Goal: Task Accomplishment & Management: Use online tool/utility

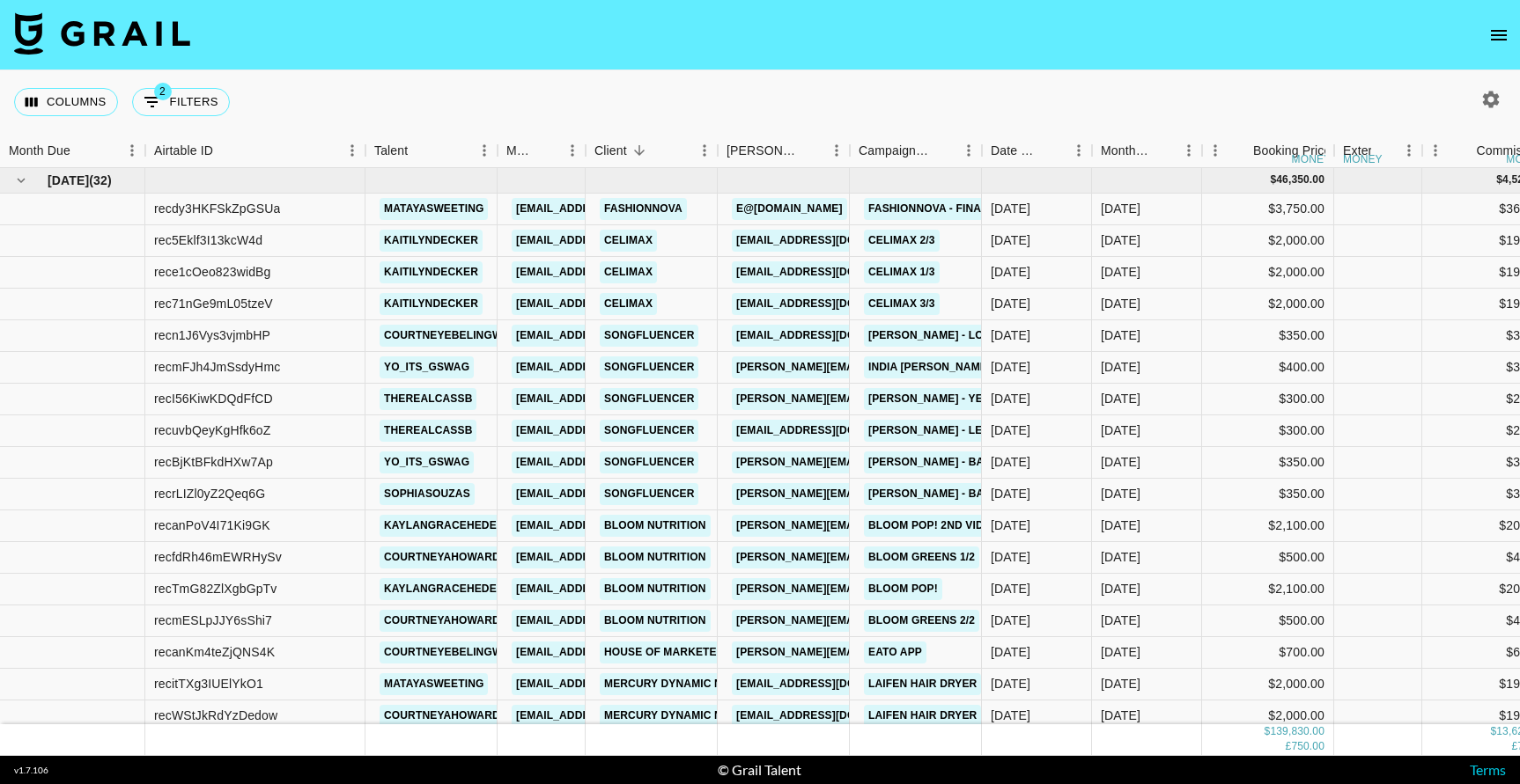
click at [1497, 23] on button "open drawer" at bounding box center [1499, 34] width 35 height 35
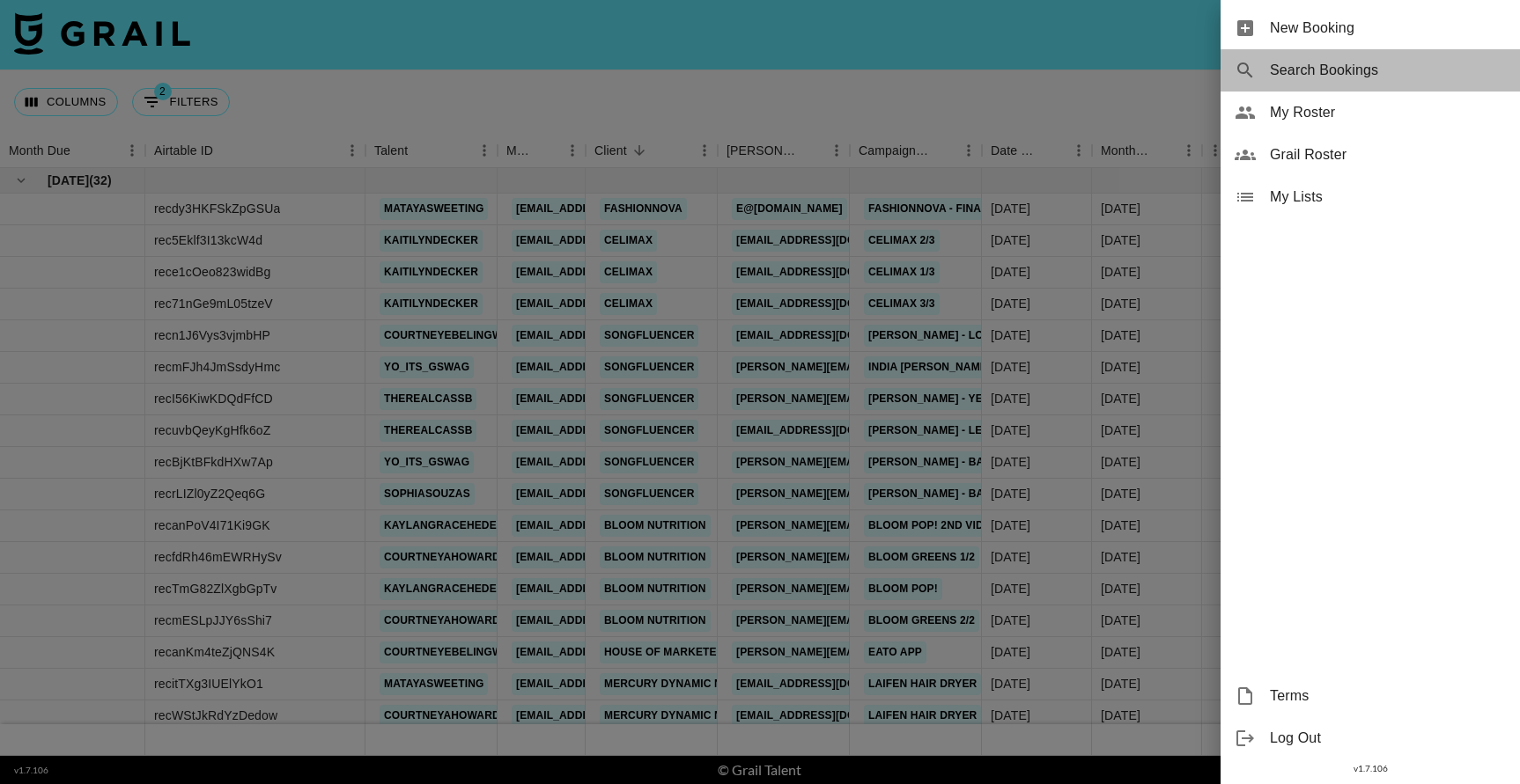
click at [1287, 70] on span "Search Bookings" at bounding box center [1388, 70] width 236 height 21
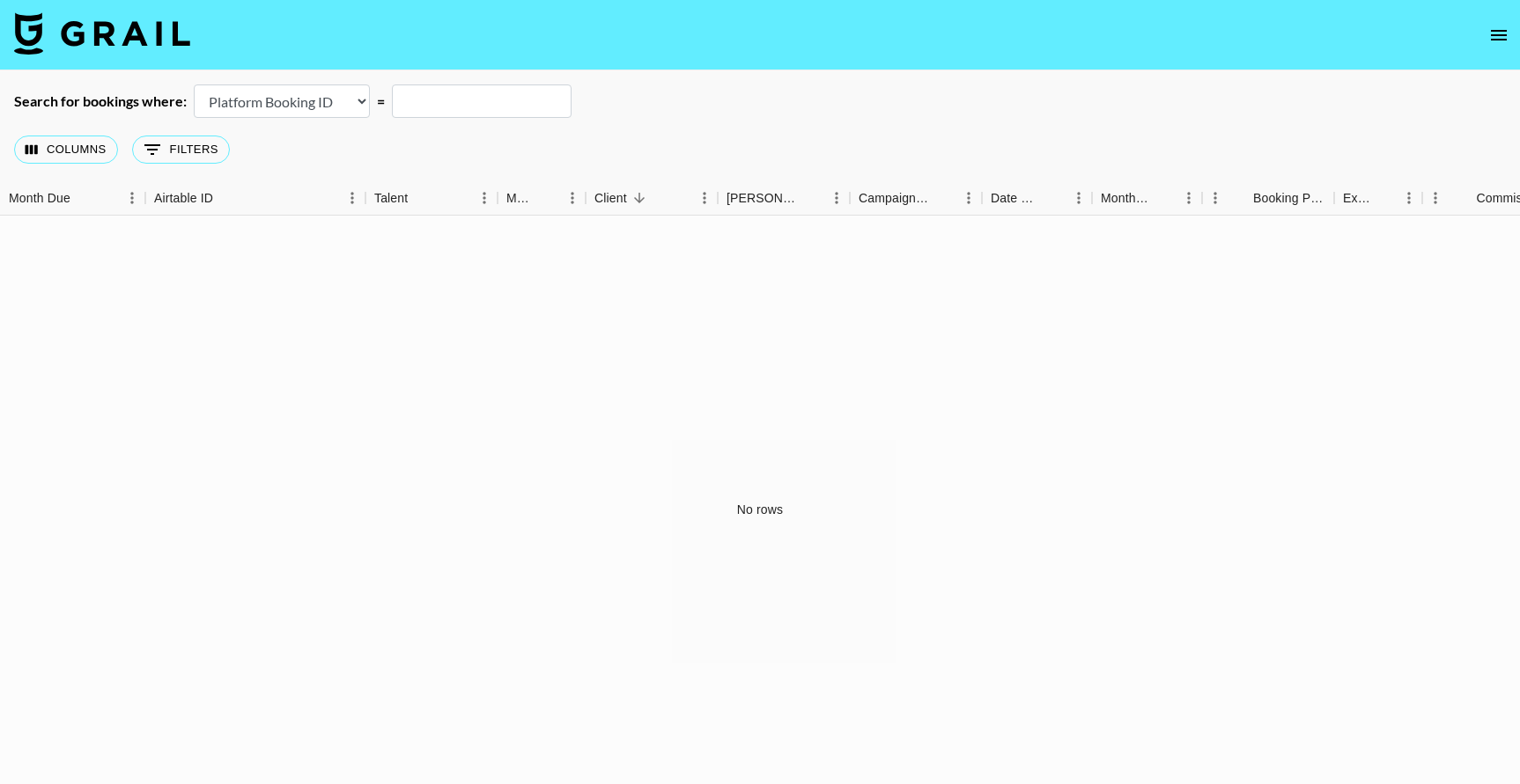
click at [506, 100] on input "text" at bounding box center [482, 101] width 180 height 33
click at [289, 98] on select "Airtable Booking ID Platform Booking ID Platform Campaign ID" at bounding box center [281, 101] width 176 height 33
select select "airtableId"
click at [452, 96] on input "text" at bounding box center [482, 101] width 180 height 33
paste input "recHoc6c87kRnQmHT"
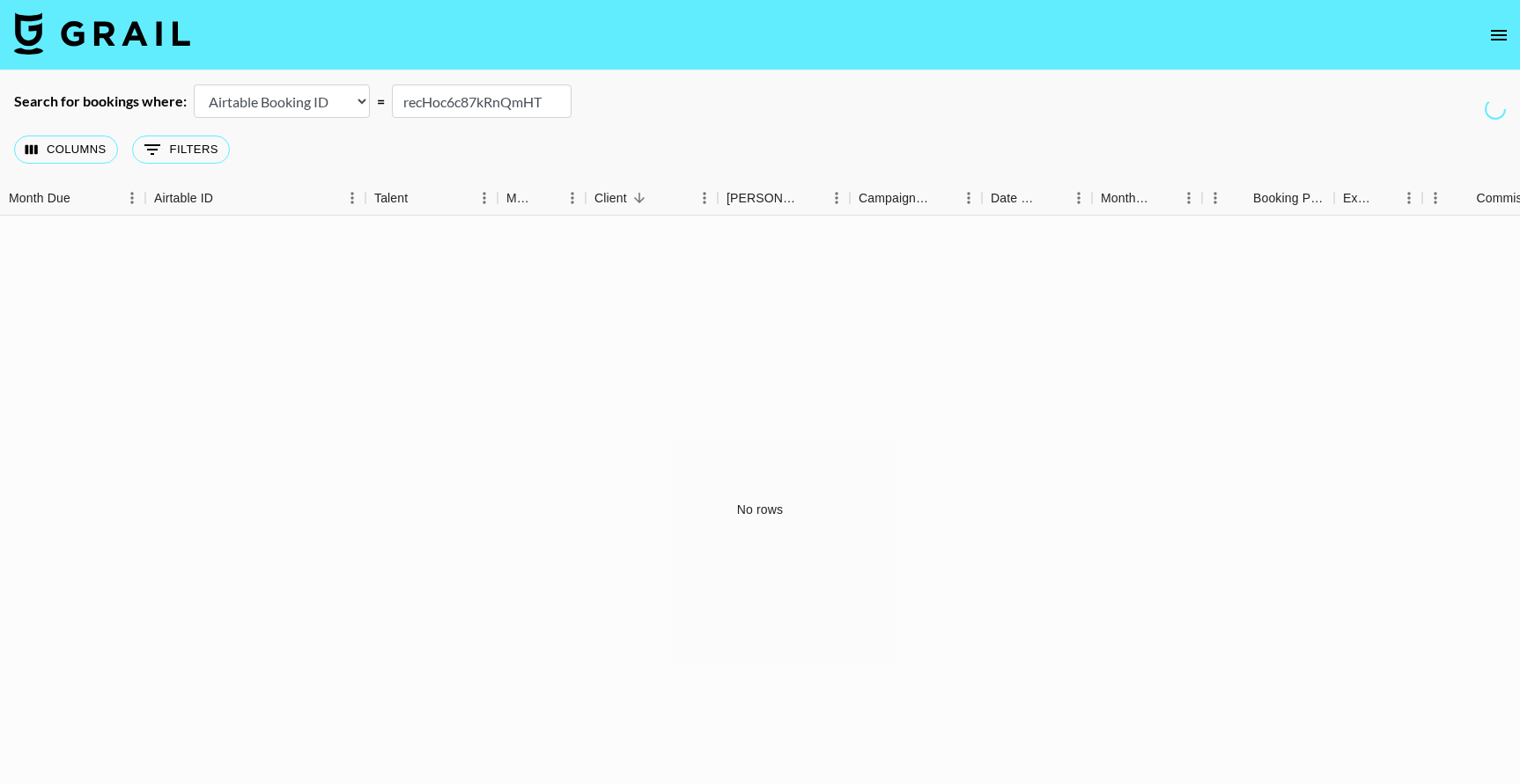
type input "recHoc6c87kRnQmHT"
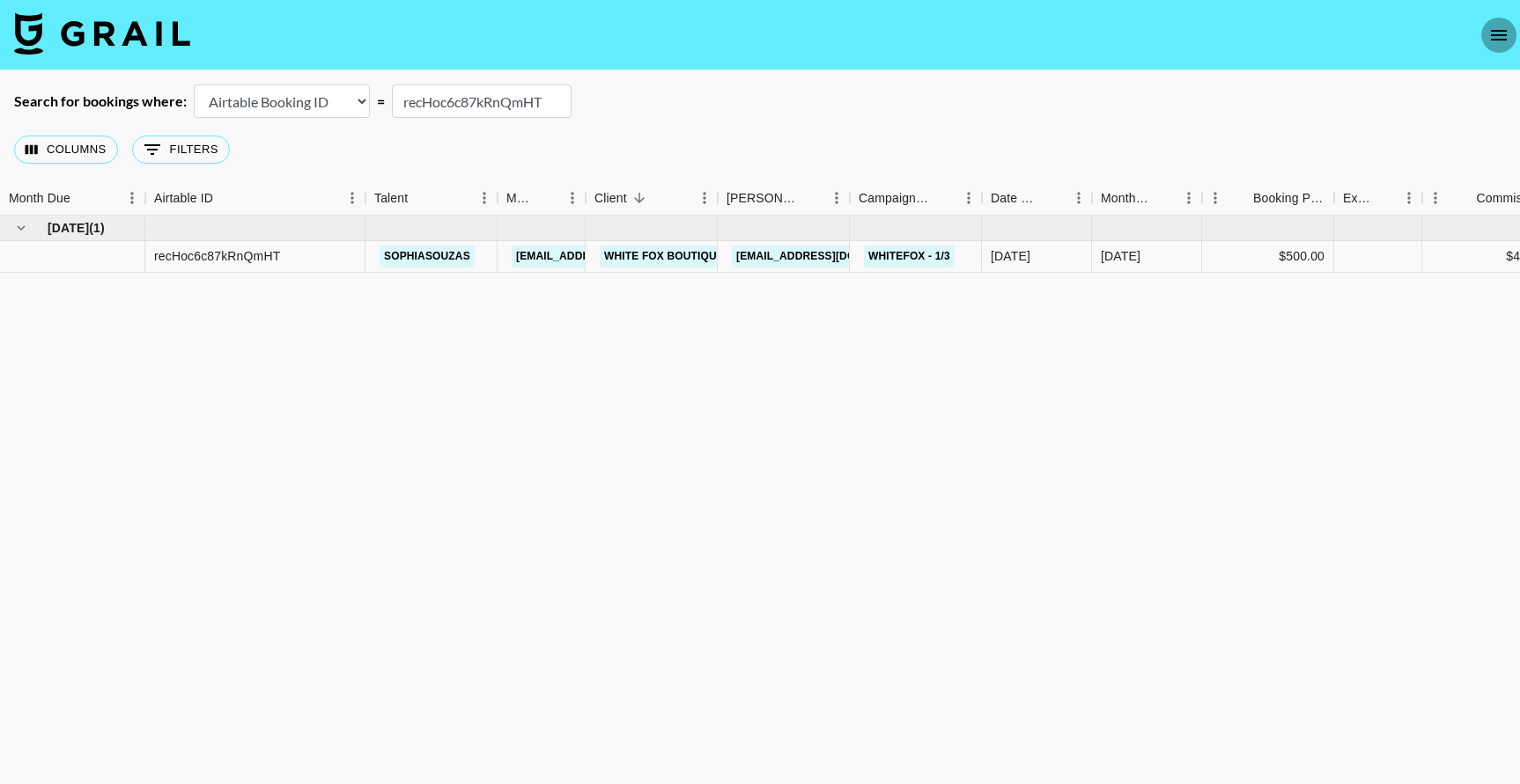
click at [1505, 35] on icon "open drawer" at bounding box center [1499, 35] width 16 height 11
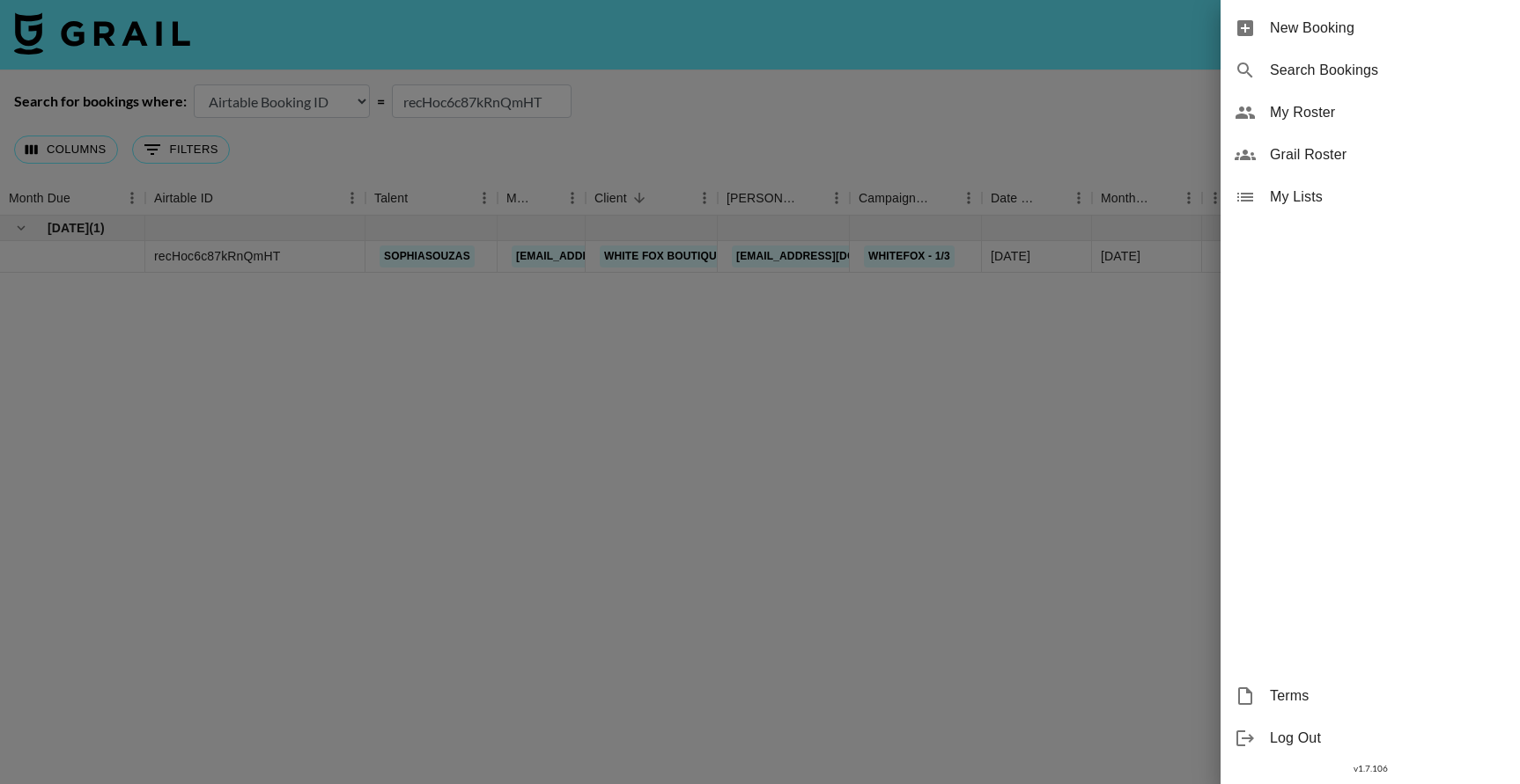
click at [72, 48] on div at bounding box center [760, 392] width 1520 height 784
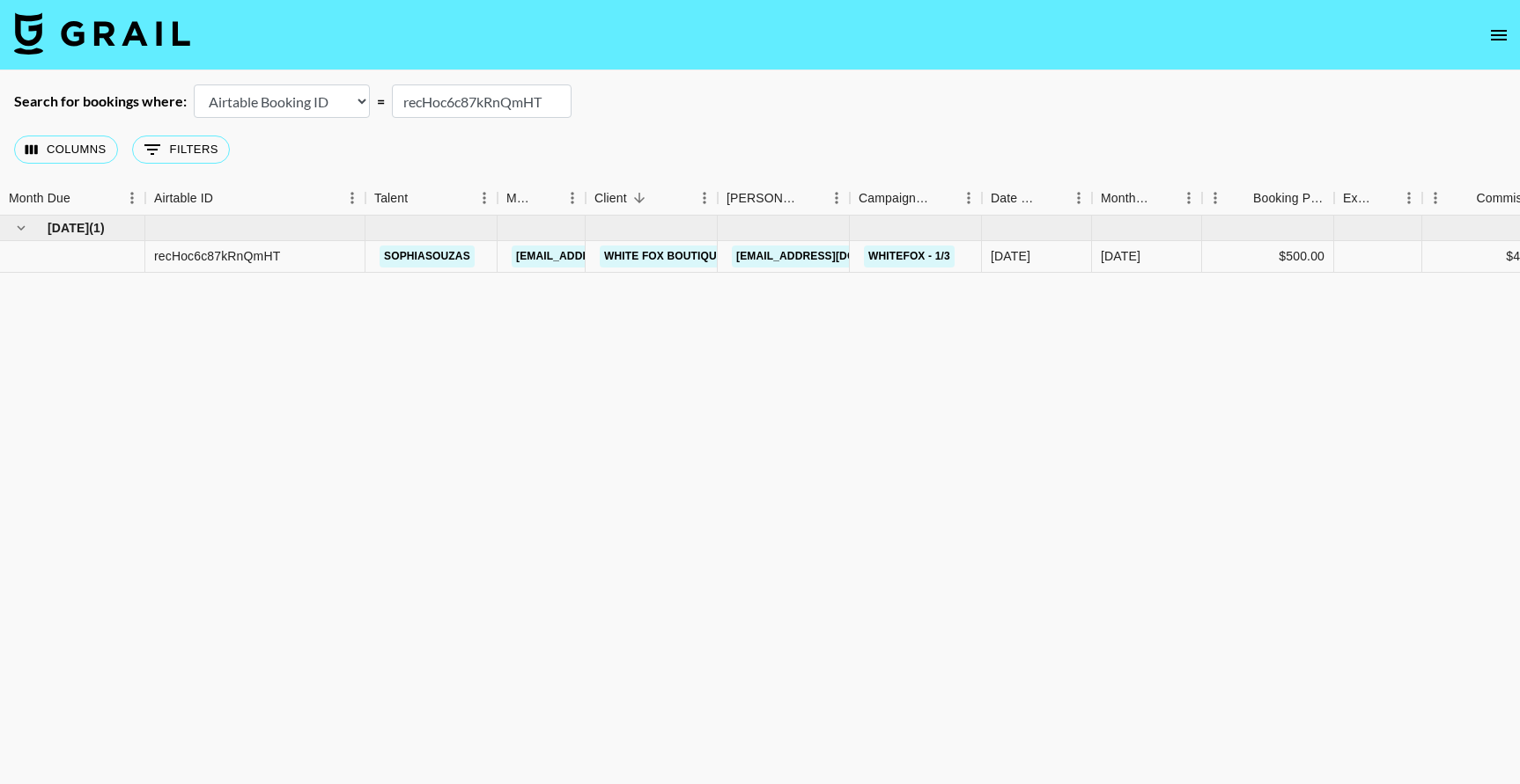
click at [119, 46] on img at bounding box center [102, 33] width 176 height 42
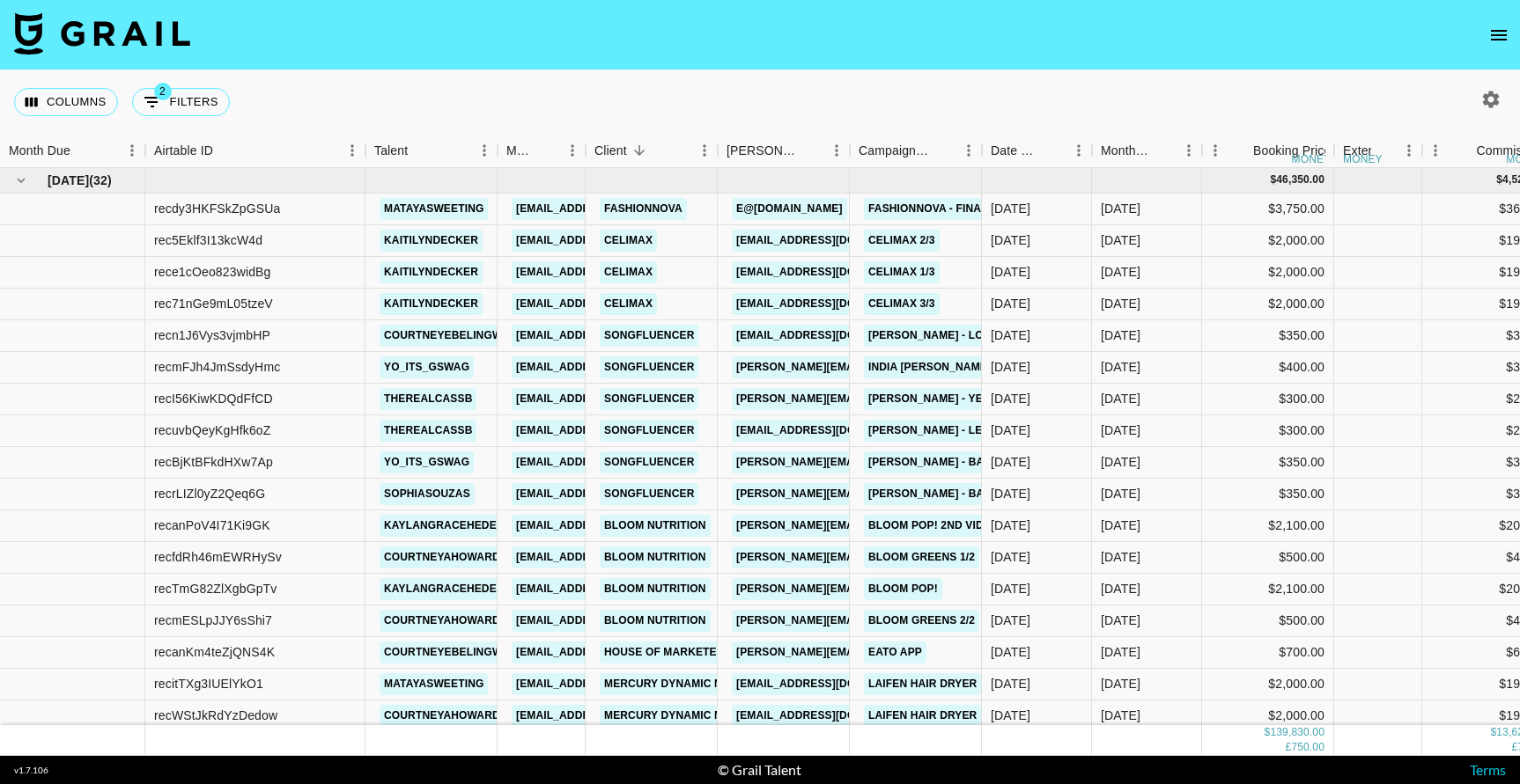
click at [1491, 111] on button "button" at bounding box center [1491, 99] width 30 height 30
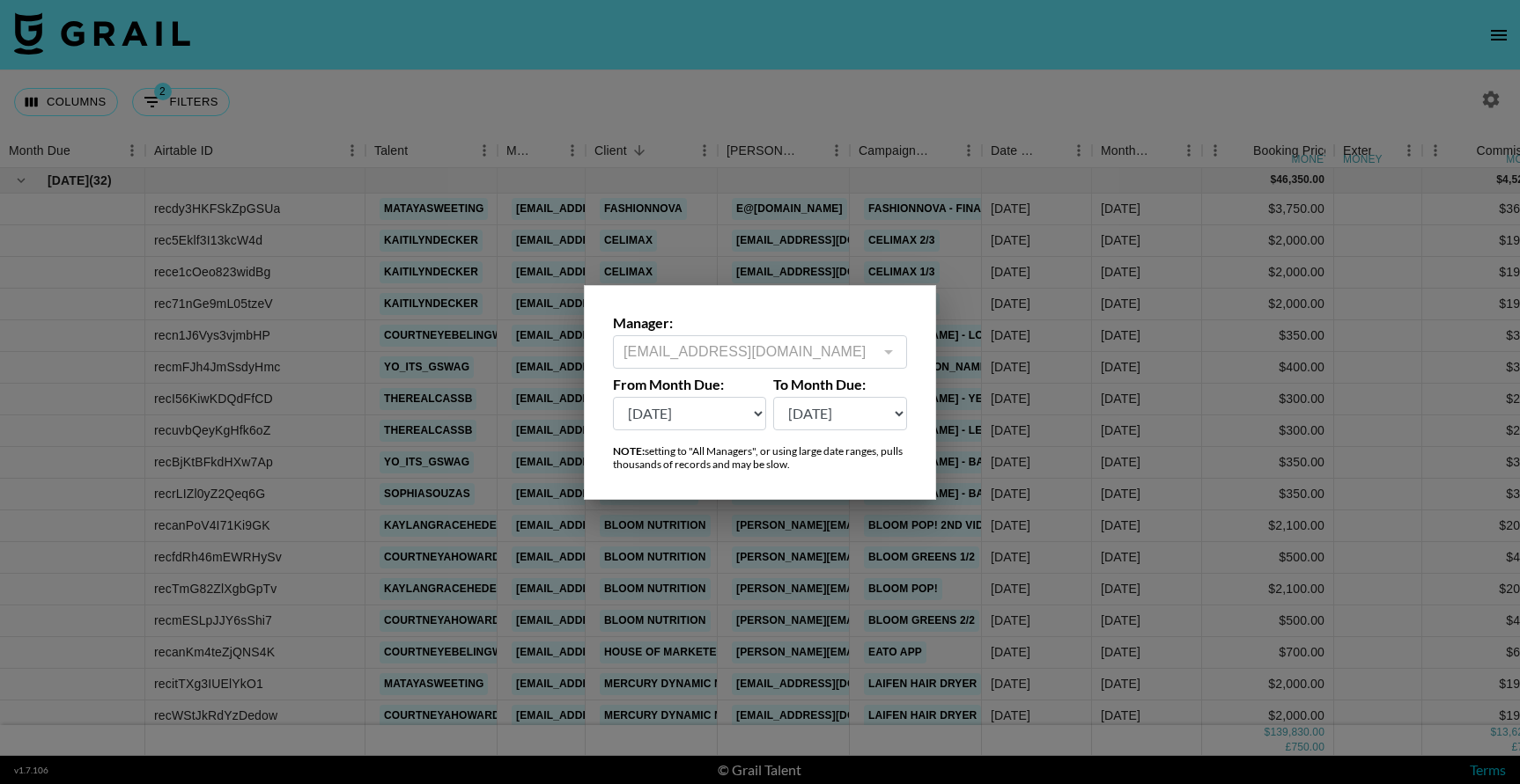
click at [737, 409] on select "[DATE] Sep '[DATE] [DATE] '[DATE] May '[DATE] Mar '[DATE] Jan '[DATE] Nov '[DAT…" at bounding box center [690, 414] width 154 height 33
select select "[DATE]"
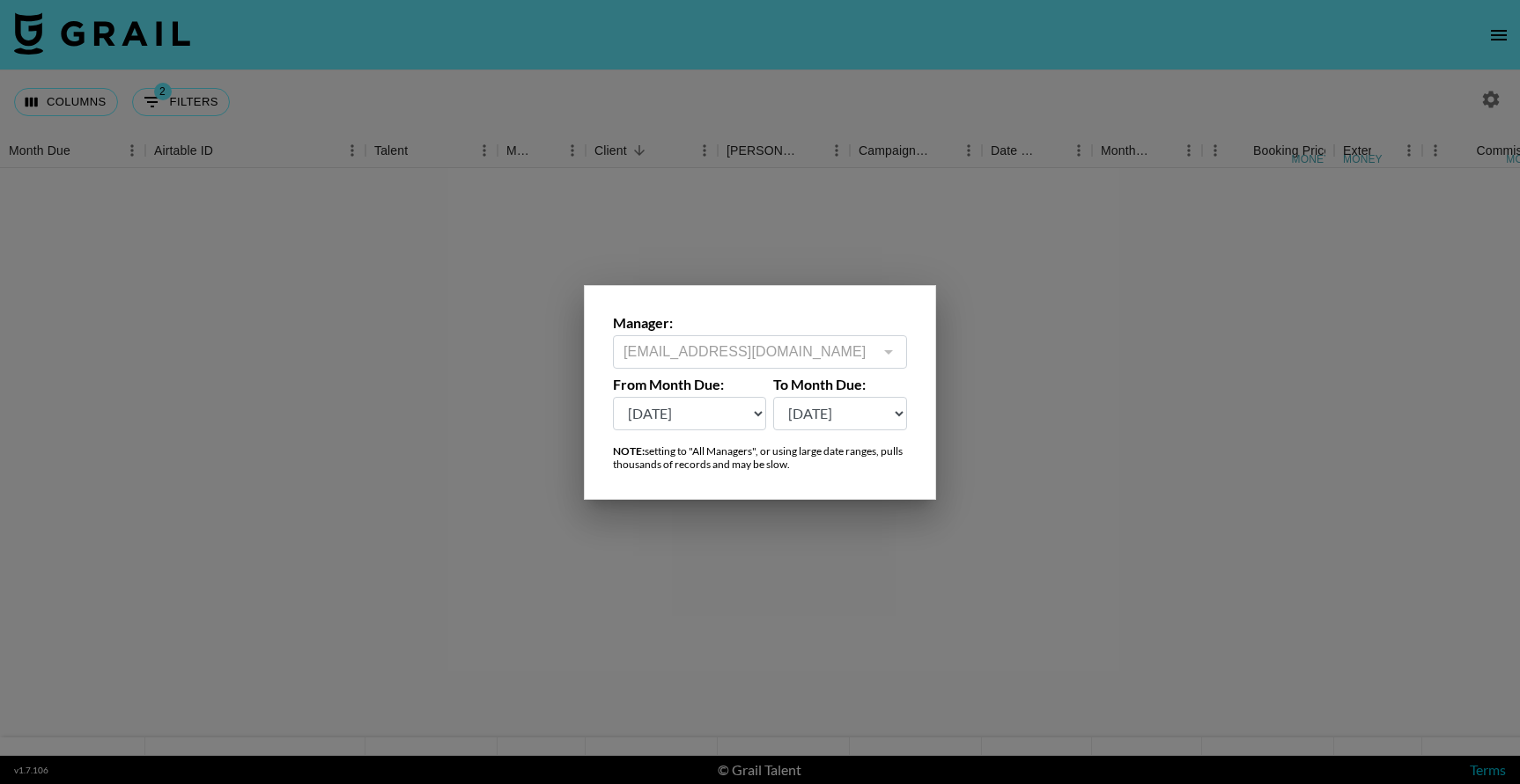
drag, startPoint x: 855, startPoint y: 414, endPoint x: 887, endPoint y: 413, distance: 32.0
click at [855, 414] on select "[DATE] Sep '[DATE] [DATE] '[DATE] May '[DATE] Mar '[DATE] Jan '[DATE] Nov '[DAT…" at bounding box center [840, 414] width 135 height 33
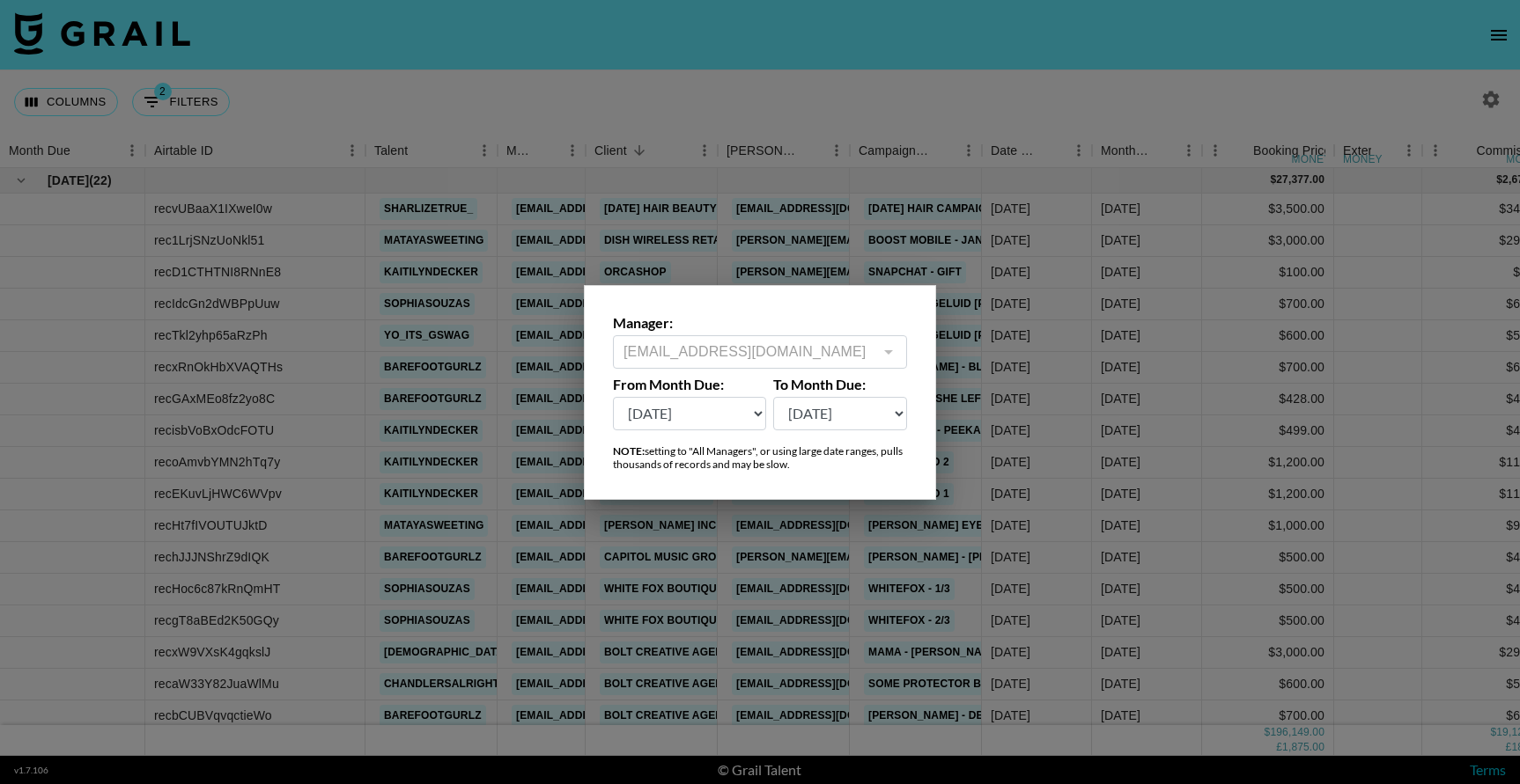
select select "[DATE]"
click at [1058, 447] on div at bounding box center [760, 392] width 1520 height 784
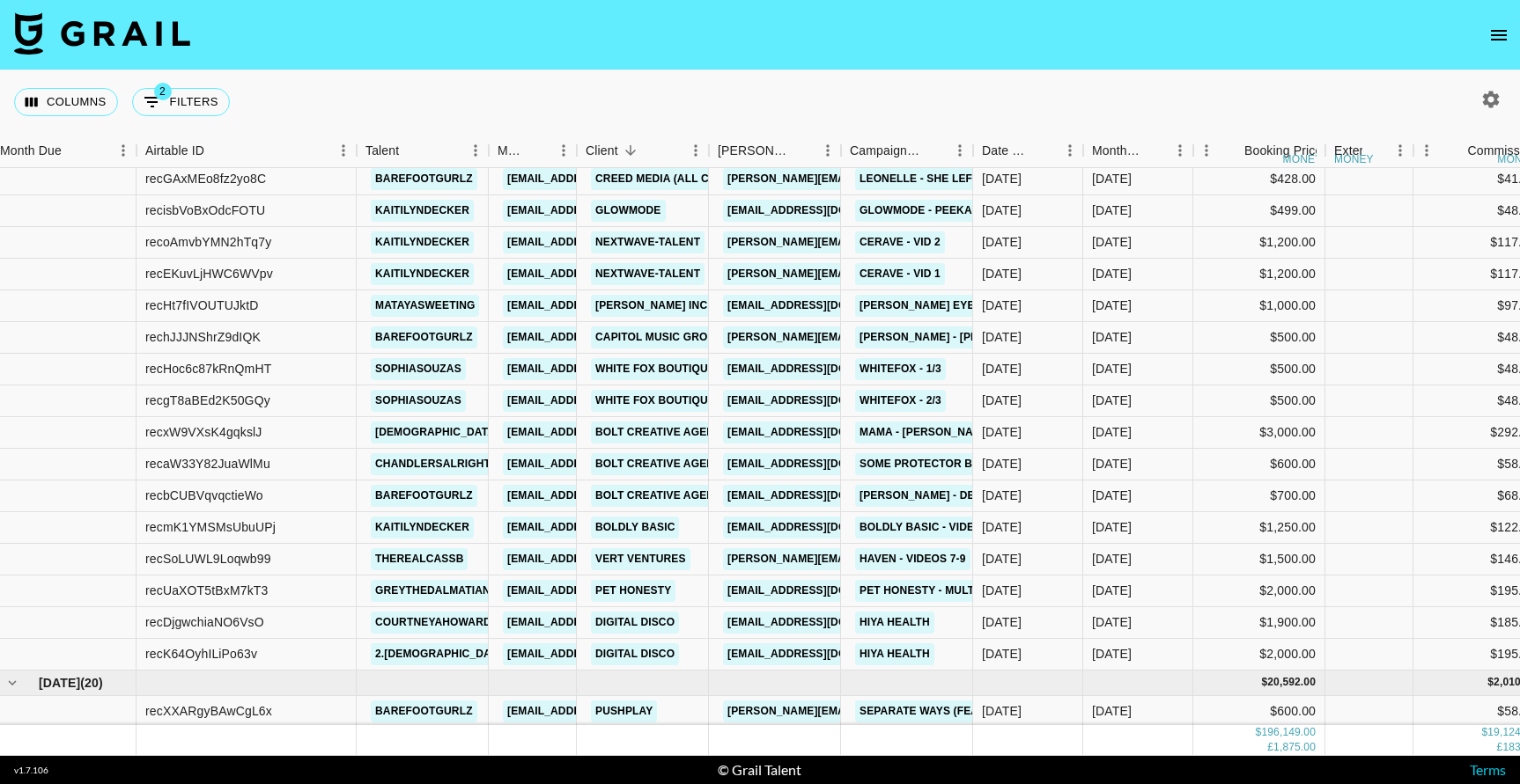
scroll to position [223, 9]
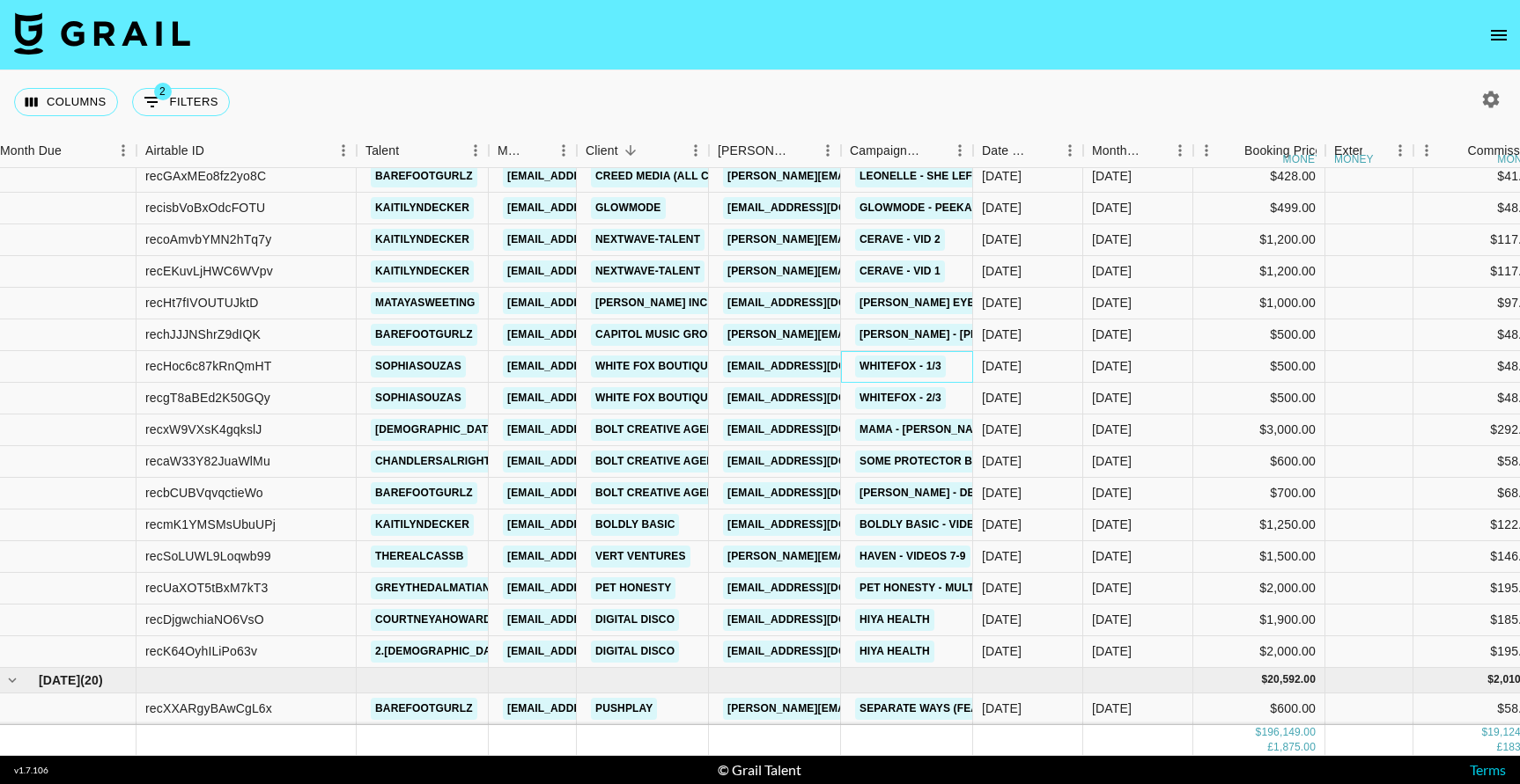
click at [952, 365] on div "Whitefox - 1/3" at bounding box center [907, 367] width 132 height 32
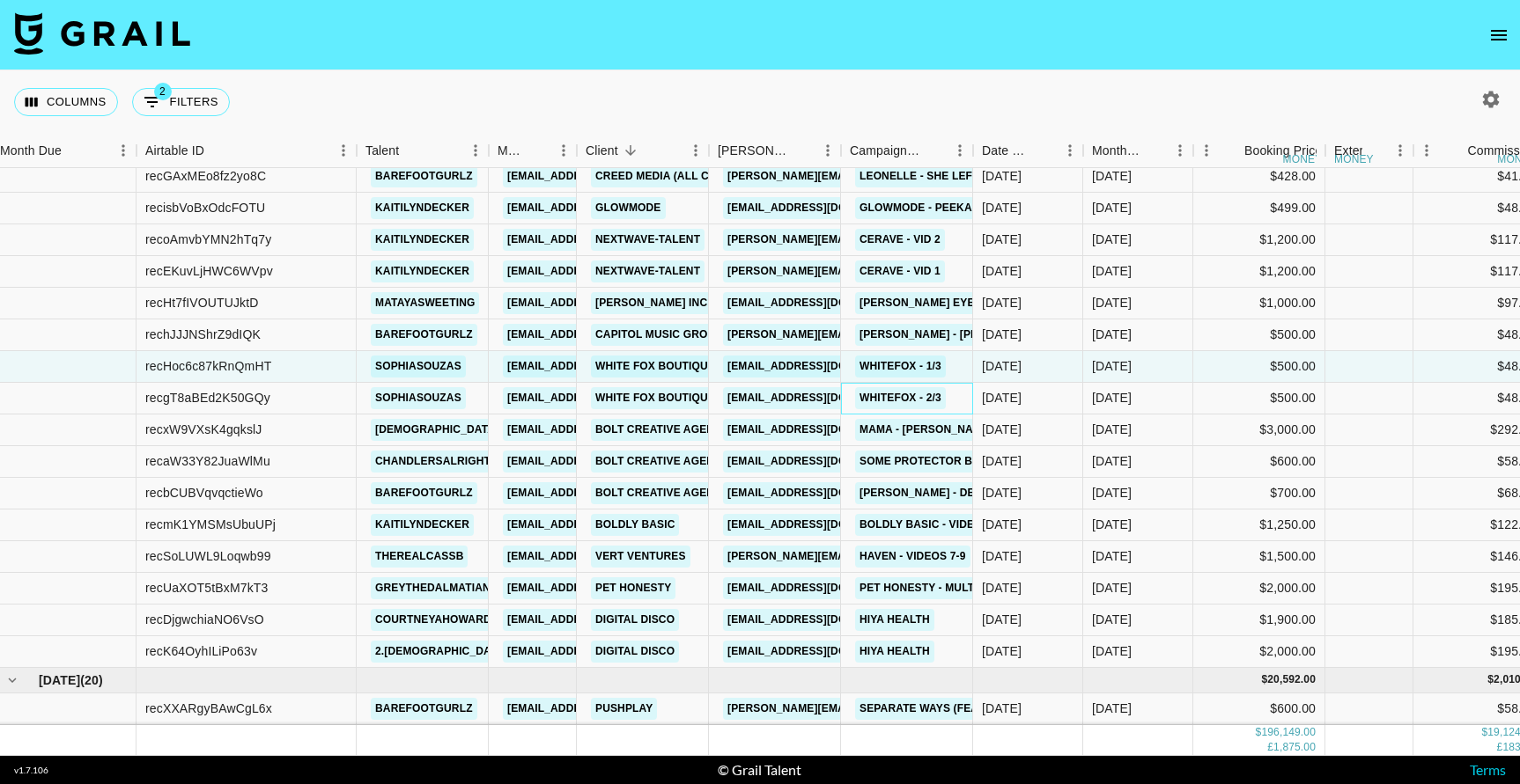
click at [954, 400] on div "Whitefox - 2/3" at bounding box center [907, 398] width 132 height 32
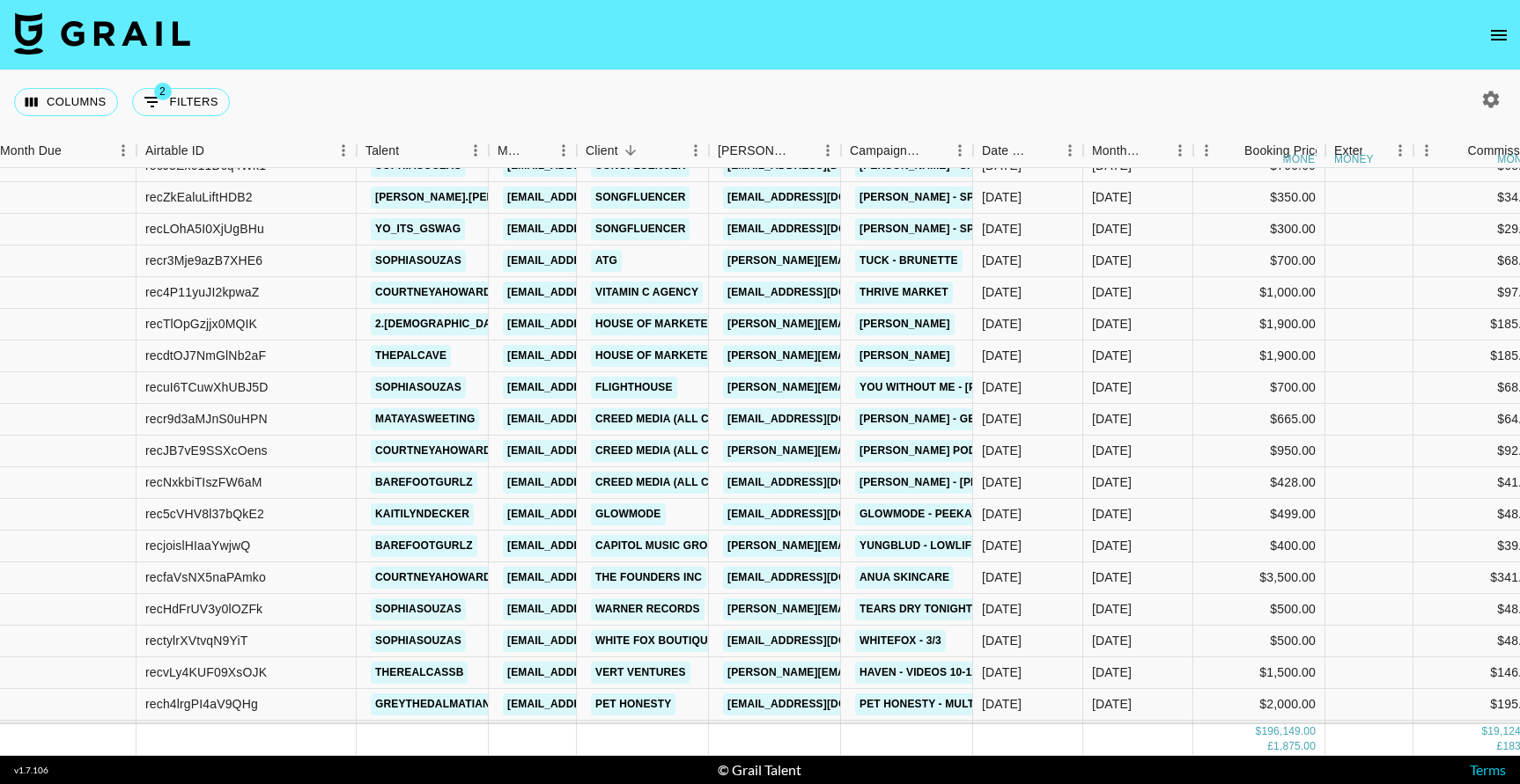
scroll to position [808, 9]
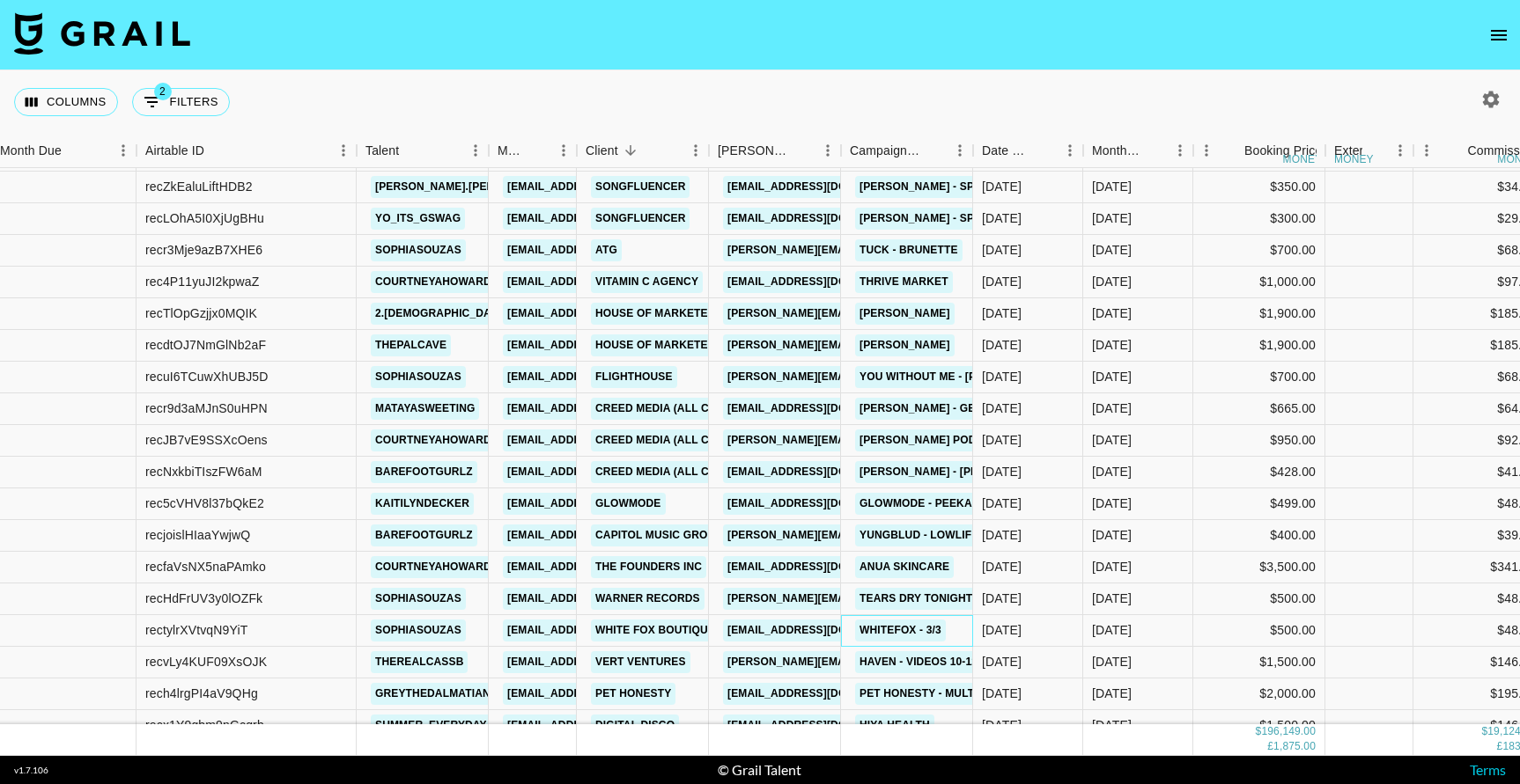
click at [955, 625] on div "Whitefox - 3/3" at bounding box center [907, 630] width 132 height 32
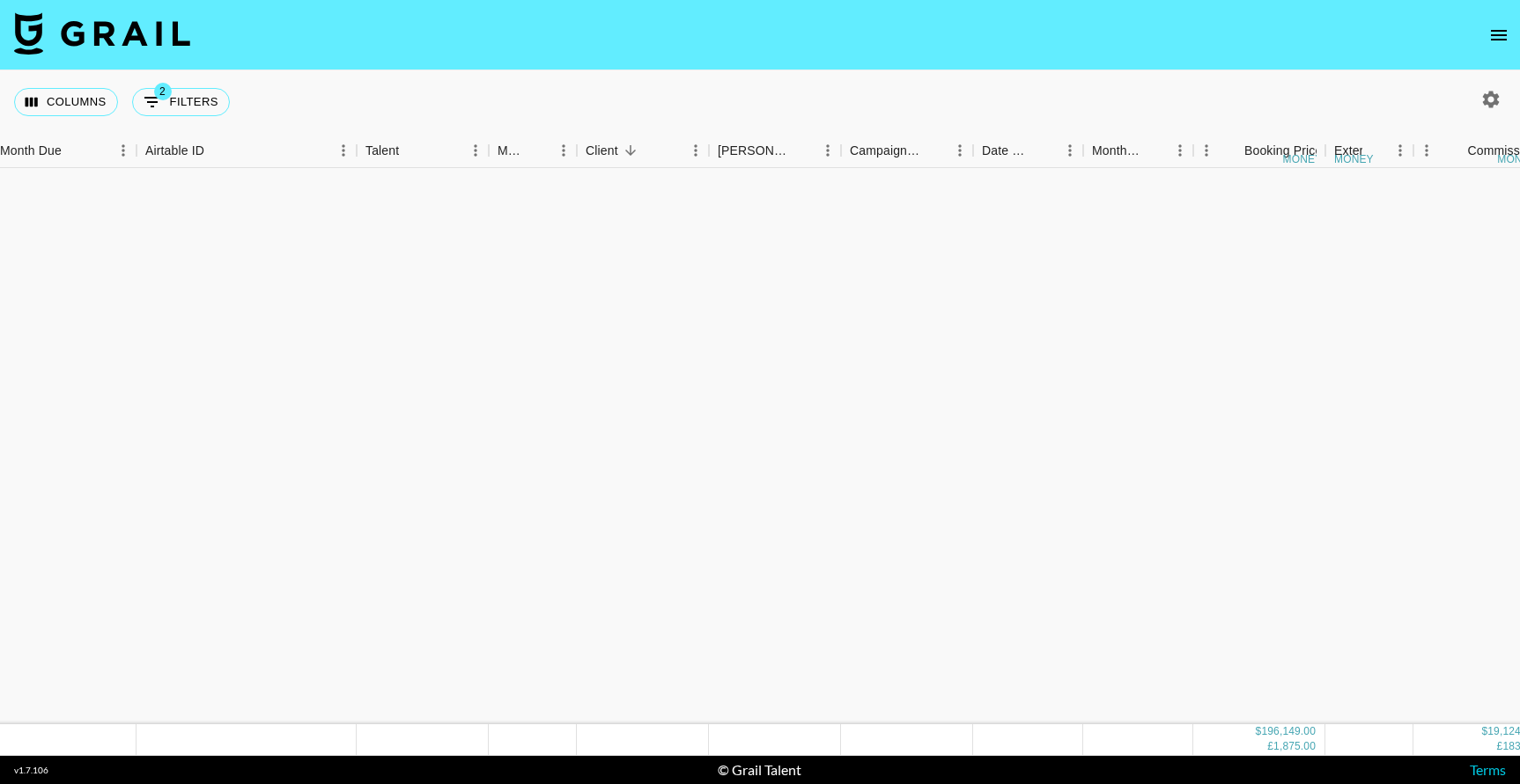
scroll to position [181, 9]
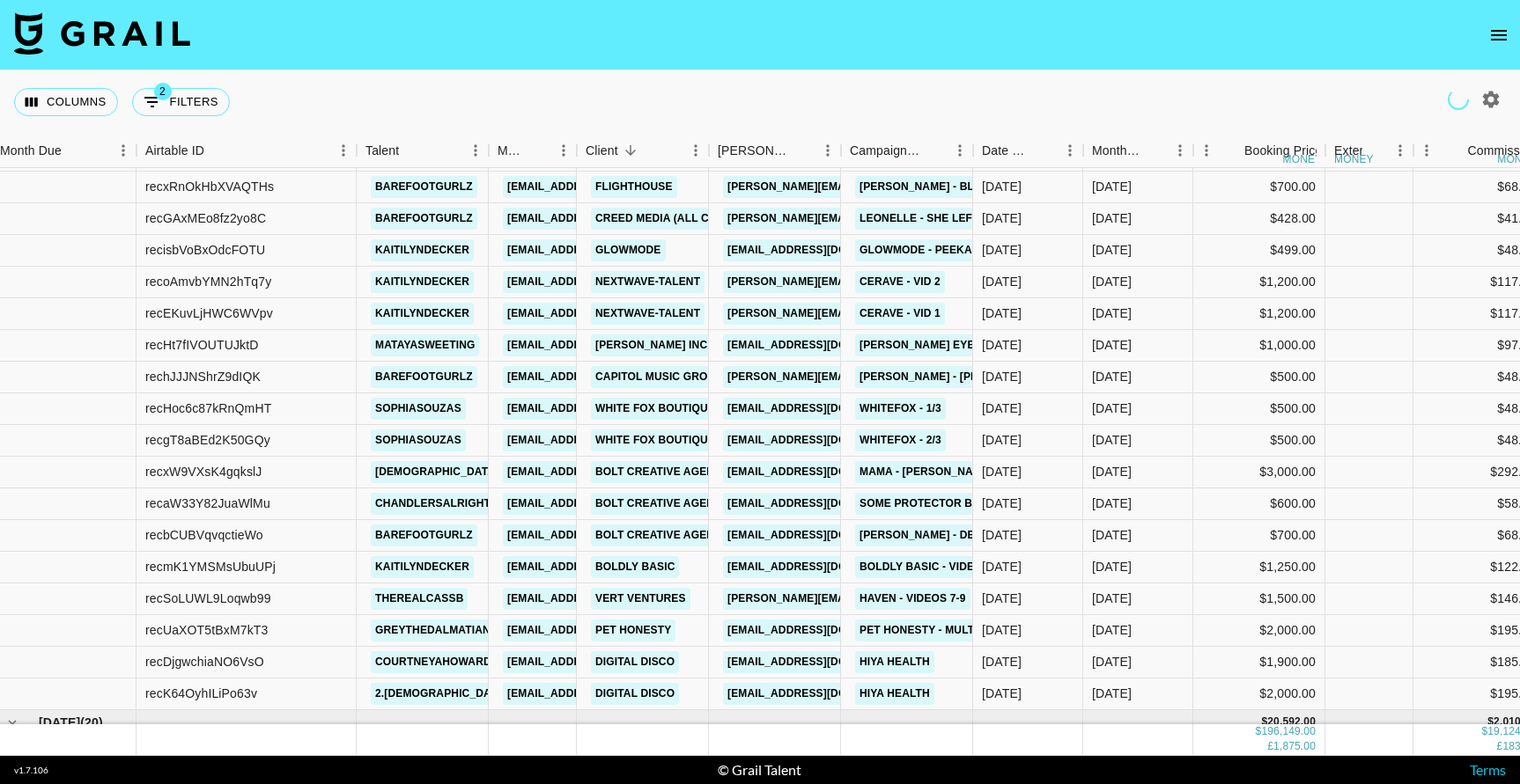
click at [1512, 41] on button "open drawer" at bounding box center [1499, 34] width 35 height 35
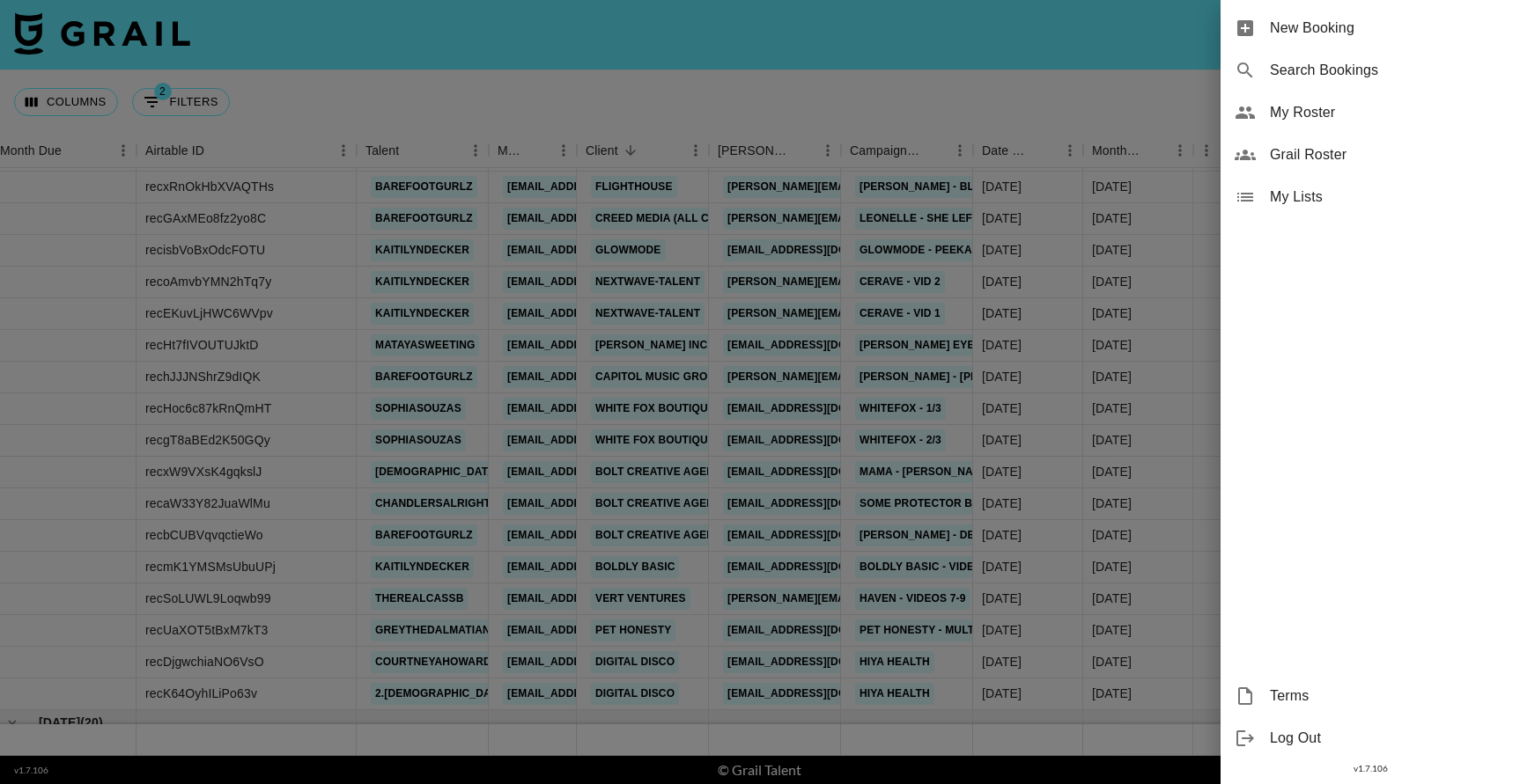
click at [1506, 40] on div "New Booking Search Bookings My Roster Grail Roster My Lists Terms Log Out v 1.7…" at bounding box center [760, 392] width 1520 height 784
click at [1317, 67] on span "Search Bookings" at bounding box center [1388, 70] width 236 height 21
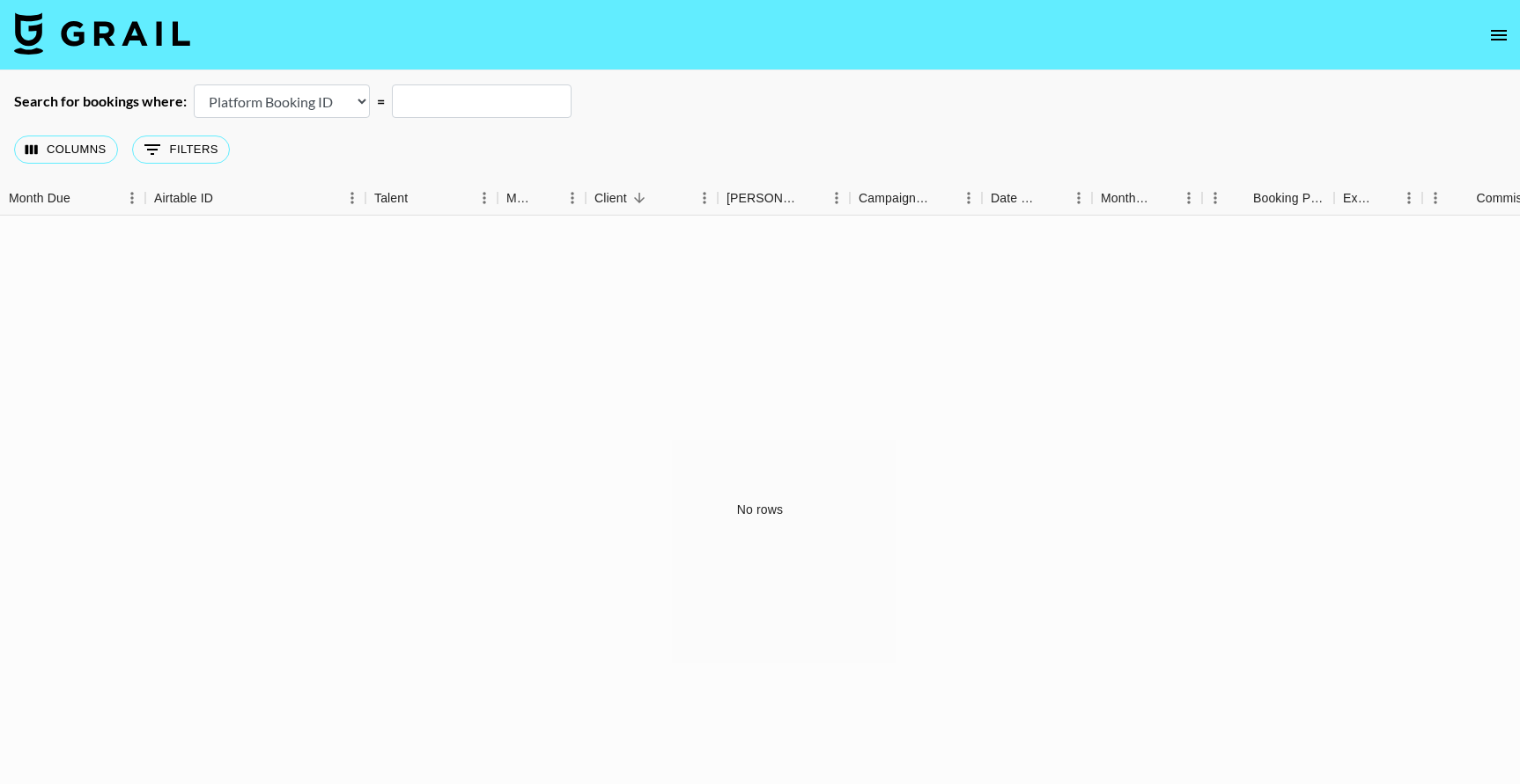
click at [474, 92] on input "text" at bounding box center [482, 101] width 180 height 33
click at [305, 94] on select "Airtable Booking ID Platform Booking ID Platform Campaign ID" at bounding box center [281, 101] width 176 height 33
select select "airtableId"
click at [447, 103] on input "text" at bounding box center [482, 101] width 180 height 33
paste input "recgT8aBEd2K50GQy"
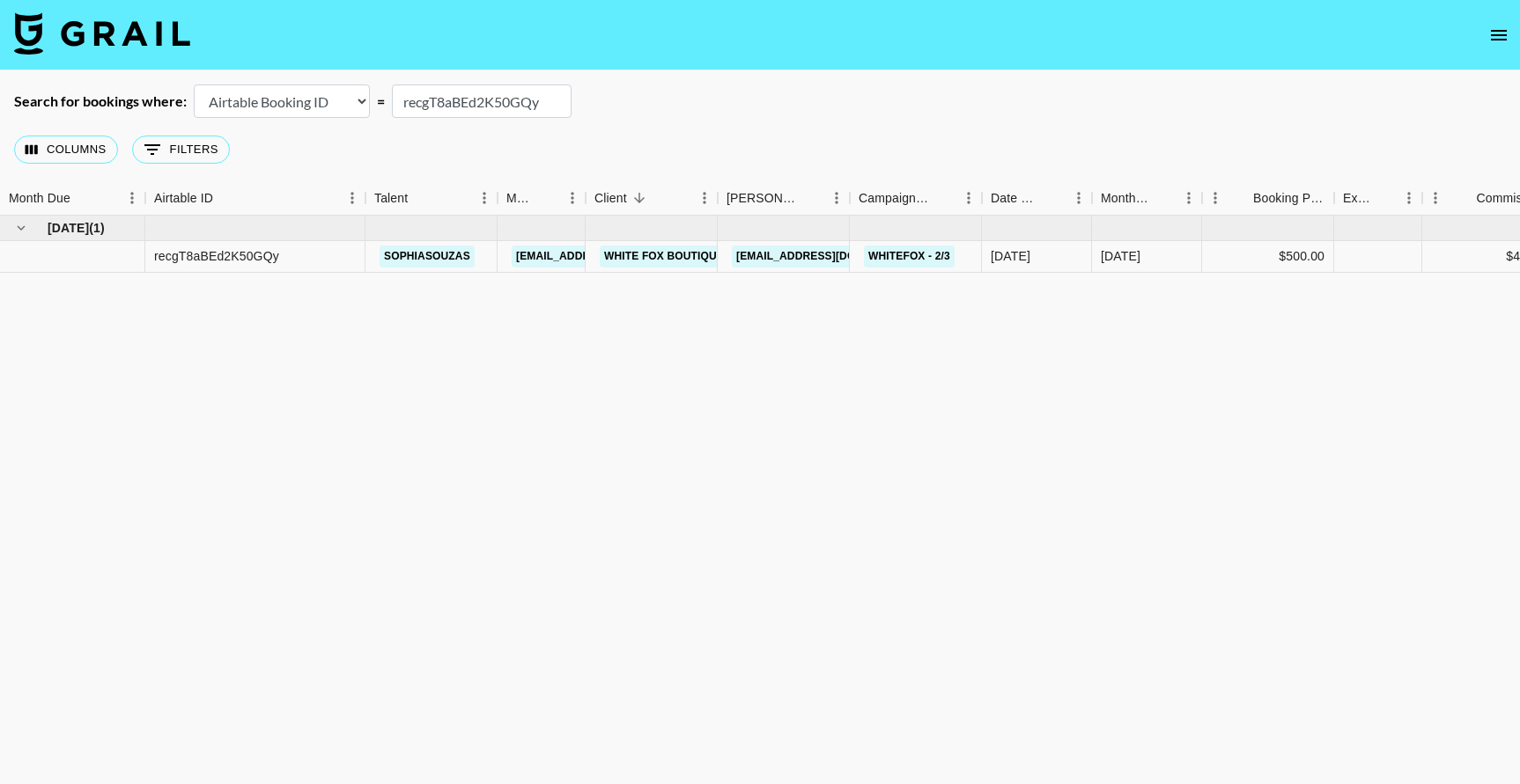
drag, startPoint x: 550, startPoint y: 100, endPoint x: 391, endPoint y: 100, distance: 159.0
click at [392, 101] on input "recgT8aBEd2K50GQy" at bounding box center [482, 101] width 180 height 33
paste input "tylrXVtvqN9YiT"
drag, startPoint x: 545, startPoint y: 99, endPoint x: 408, endPoint y: 100, distance: 137.0
click at [408, 99] on input "rectylrXVtvqN9YiT" at bounding box center [482, 101] width 180 height 33
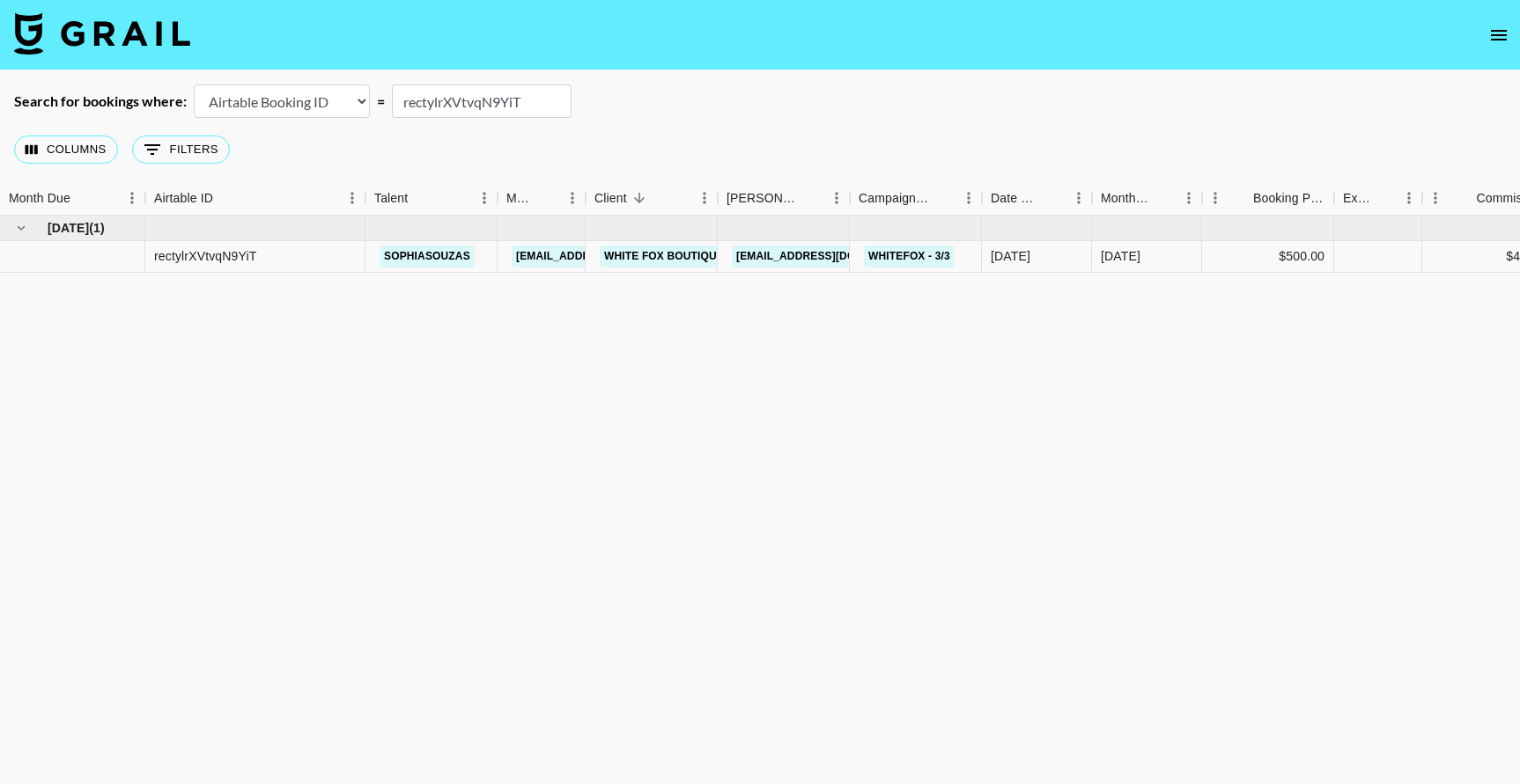
type input "r"
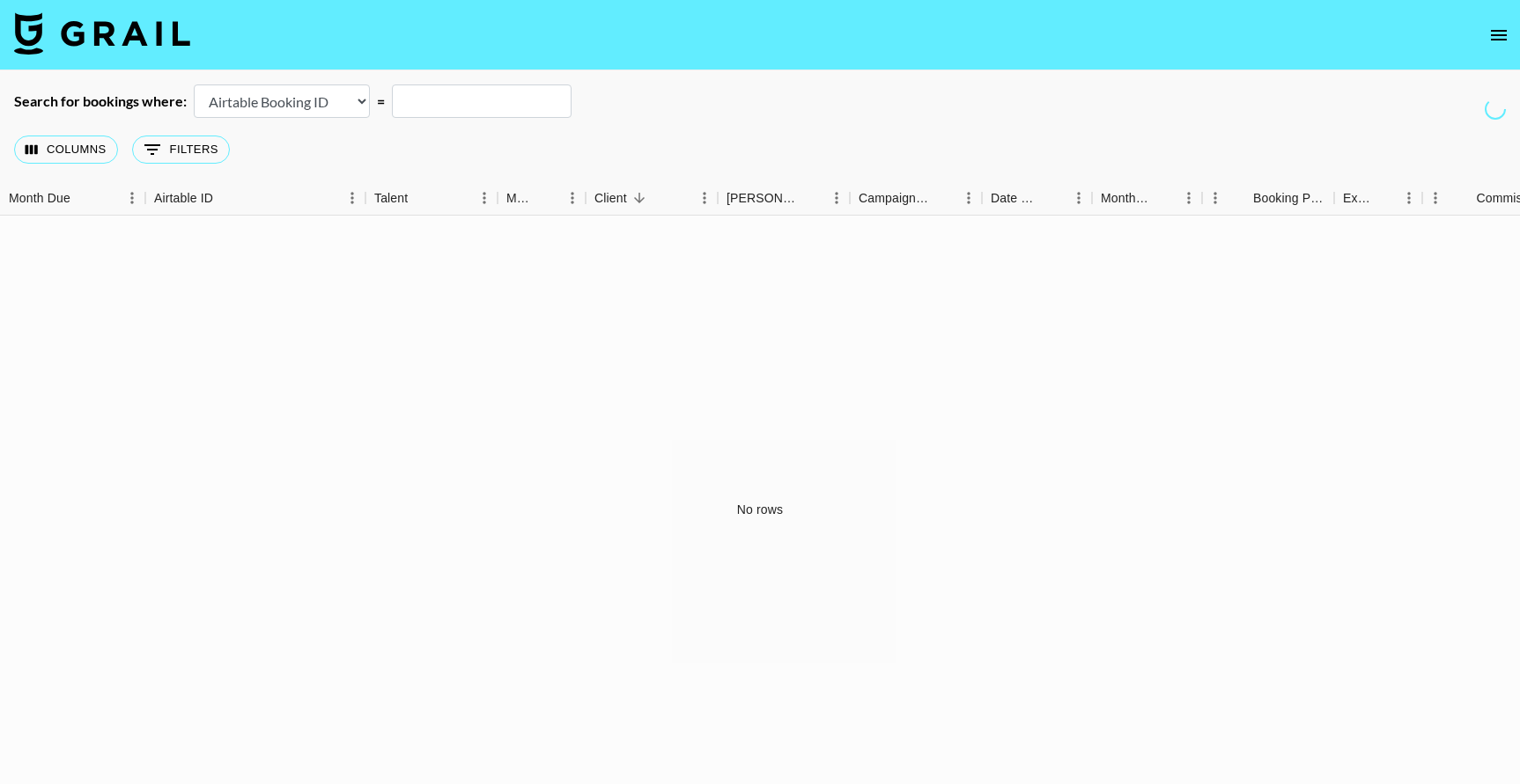
paste input "reclkwhpDhgl0h4Pc"
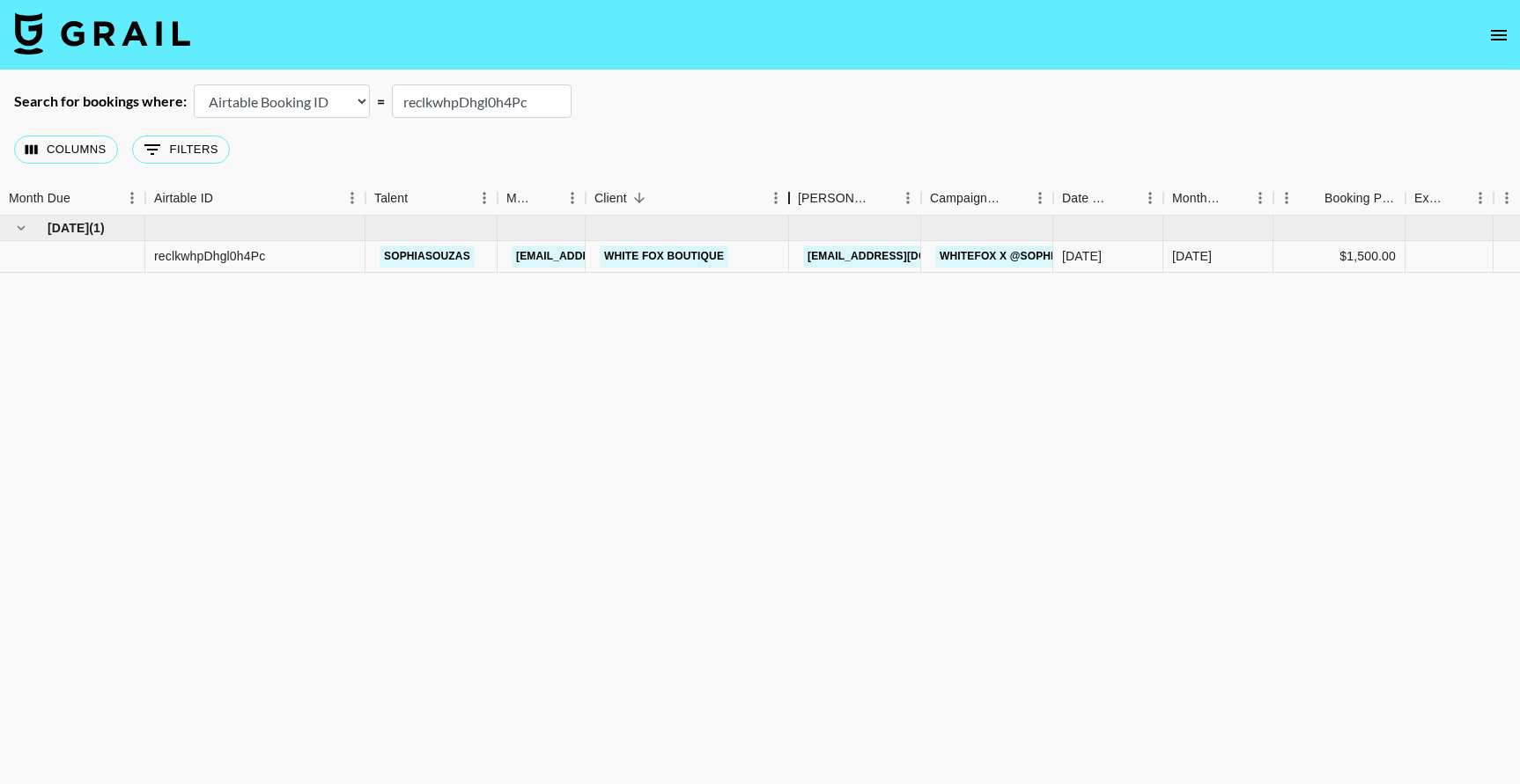
drag, startPoint x: 719, startPoint y: 205, endPoint x: 792, endPoint y: 202, distance: 73.1
click at [792, 202] on div "Client" at bounding box center [789, 199] width 21 height 34
drag, startPoint x: 1057, startPoint y: 191, endPoint x: 1134, endPoint y: 208, distance: 78.9
click at [1134, 208] on div "Campaign (Type)" at bounding box center [1131, 199] width 21 height 34
drag, startPoint x: 539, startPoint y: 103, endPoint x: 386, endPoint y: 97, distance: 153.1
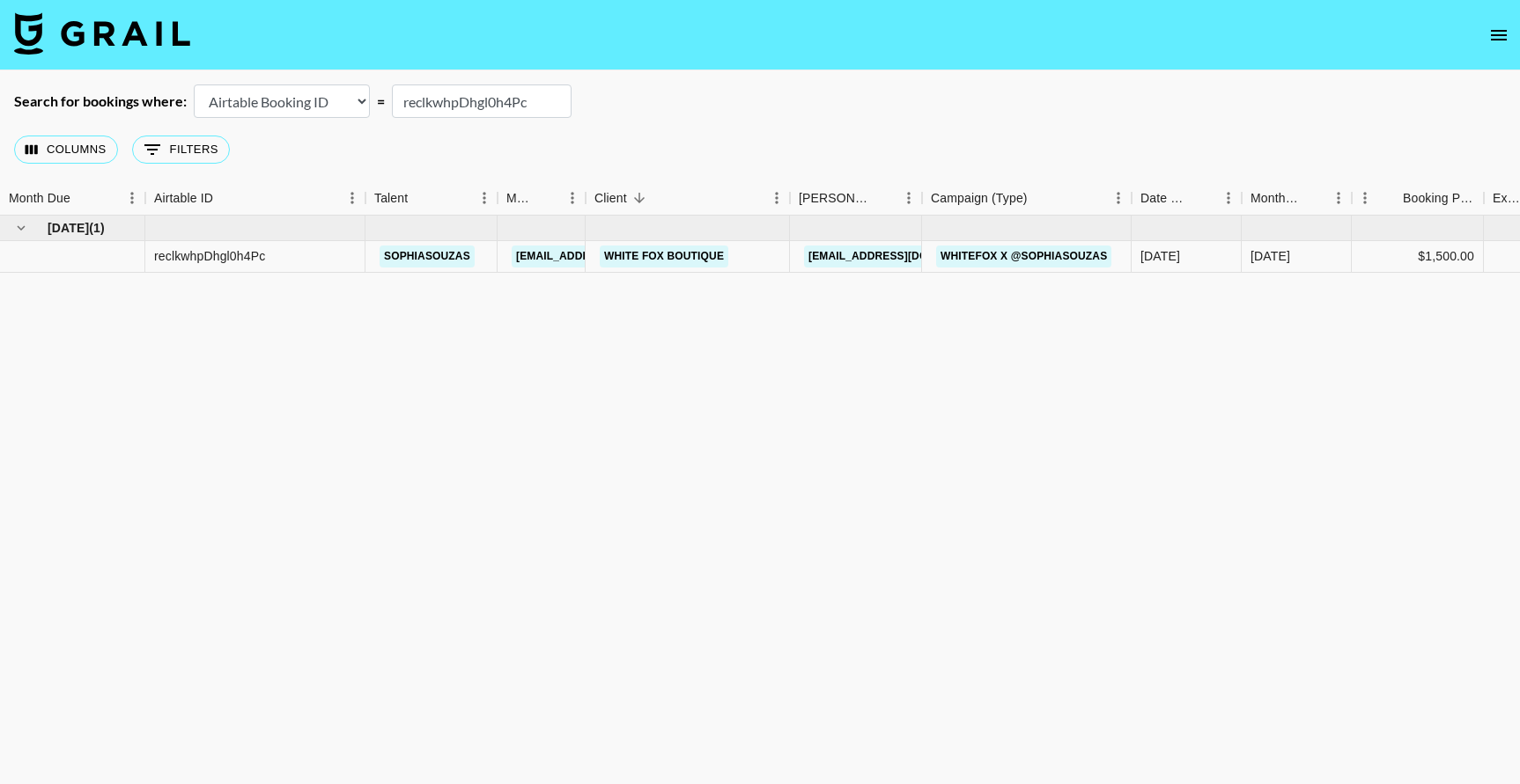
click at [386, 97] on div "Search for bookings where: Airtable Booking ID Platform Booking ID Platform Cam…" at bounding box center [760, 101] width 1520 height 33
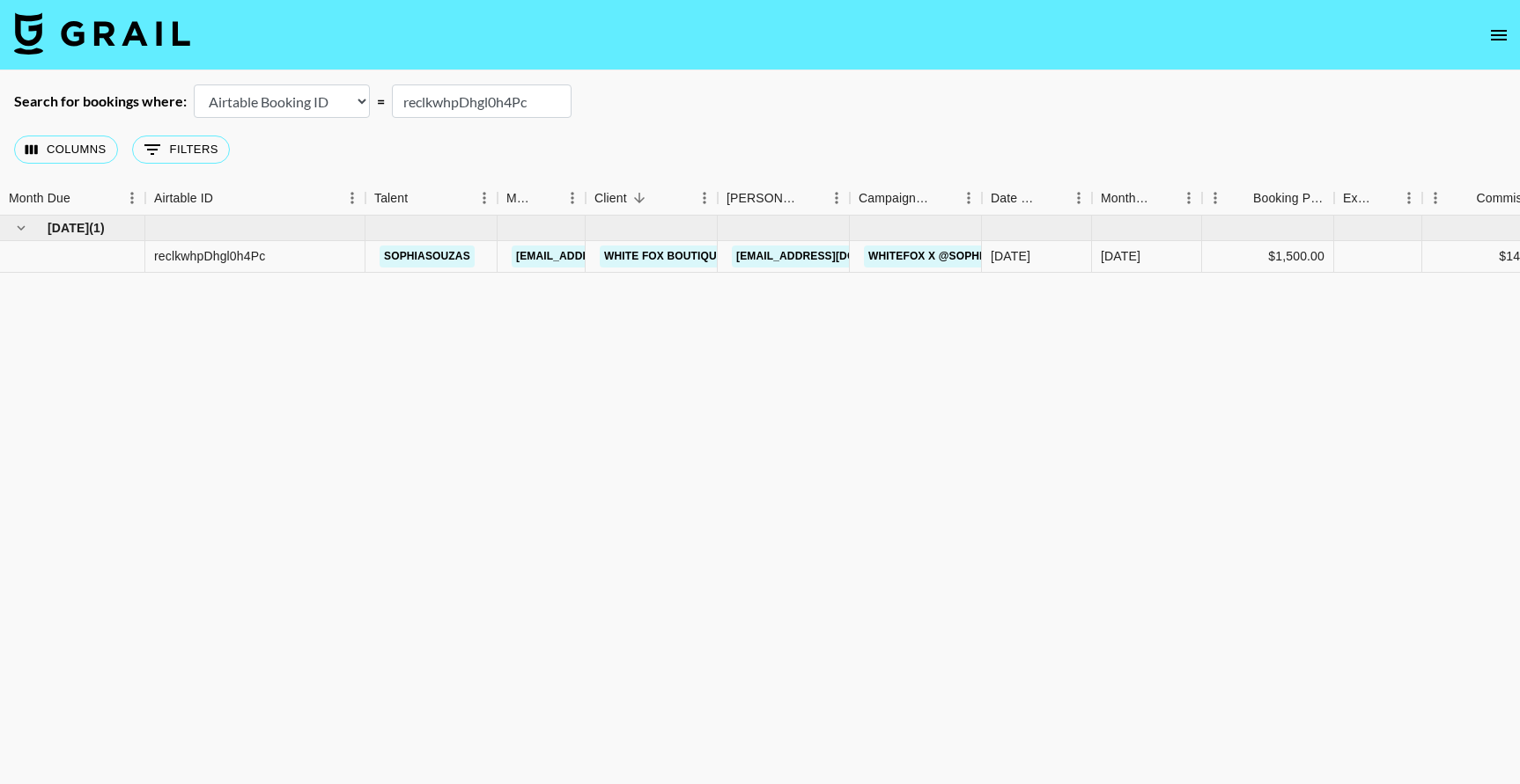
paste input "tylrXVtvqN9YiT"
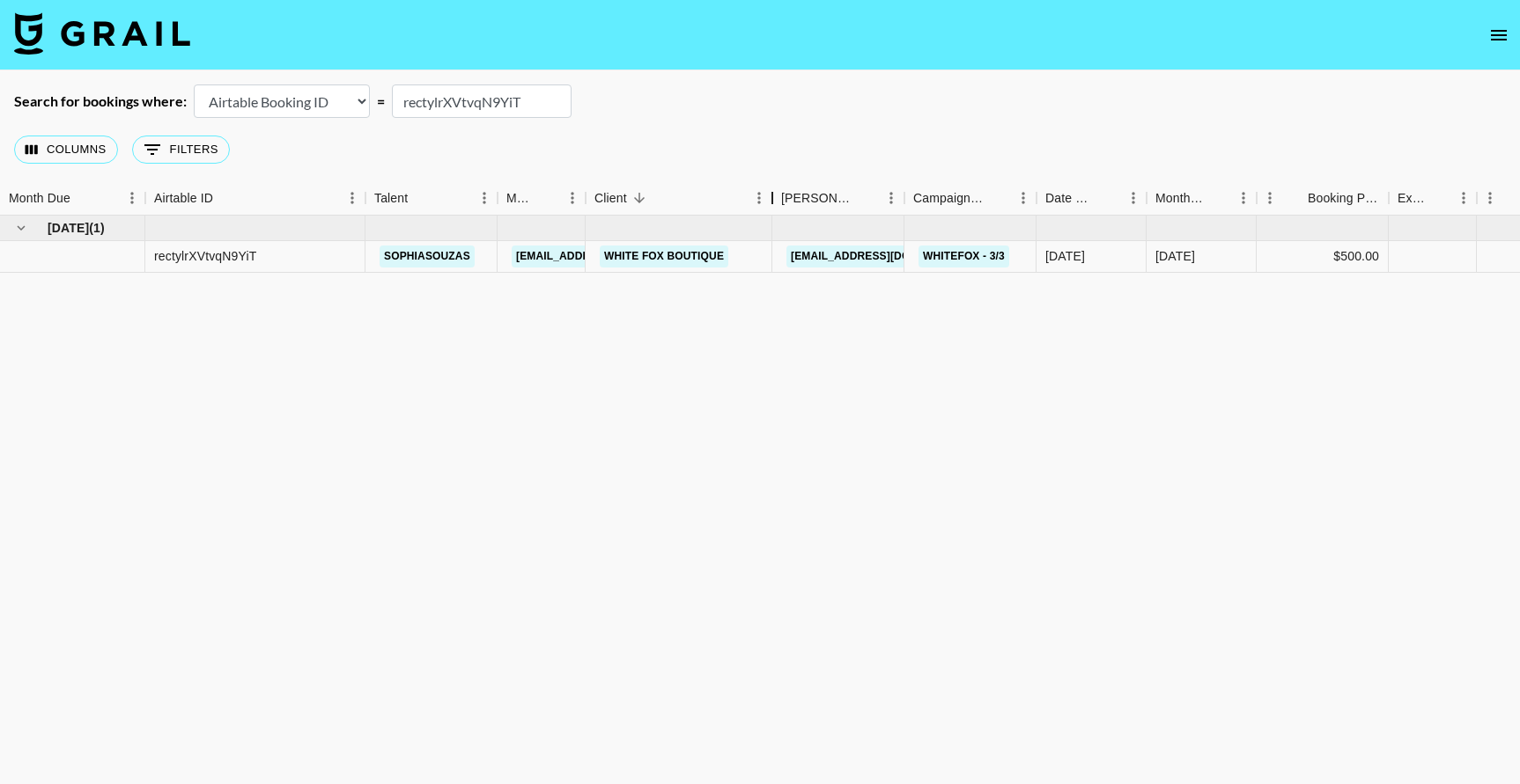
drag, startPoint x: 725, startPoint y: 192, endPoint x: 780, endPoint y: 181, distance: 56.1
click at [780, 181] on div "Columns 0 Filters + Booking Month Due Airtable ID Talent Manager Client [PERSON…" at bounding box center [760, 461] width 1520 height 686
drag, startPoint x: 528, startPoint y: 106, endPoint x: 359, endPoint y: 90, distance: 169.8
click at [359, 90] on div "Search for bookings where: Airtable Booking ID Platform Booking ID Platform Cam…" at bounding box center [760, 101] width 1520 height 33
paste input "Hoc6c87kRnQmH"
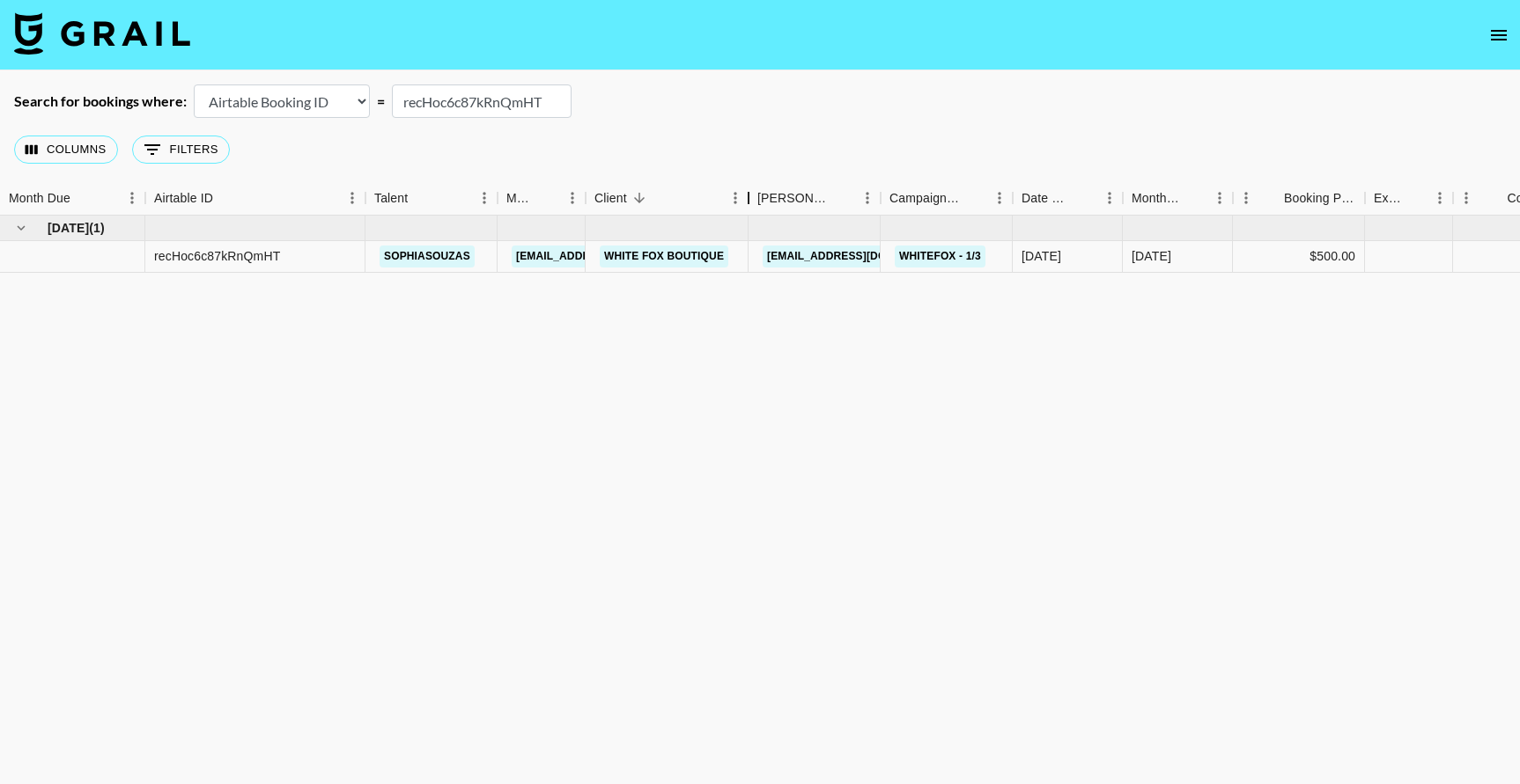
drag, startPoint x: 720, startPoint y: 192, endPoint x: 751, endPoint y: 199, distance: 31.8
click at [751, 199] on div "Client" at bounding box center [748, 199] width 21 height 34
drag, startPoint x: 883, startPoint y: 205, endPoint x: 958, endPoint y: 189, distance: 76.7
click at [958, 189] on div "Booker" at bounding box center [955, 199] width 21 height 34
drag, startPoint x: 551, startPoint y: 100, endPoint x: 381, endPoint y: 96, distance: 170.0
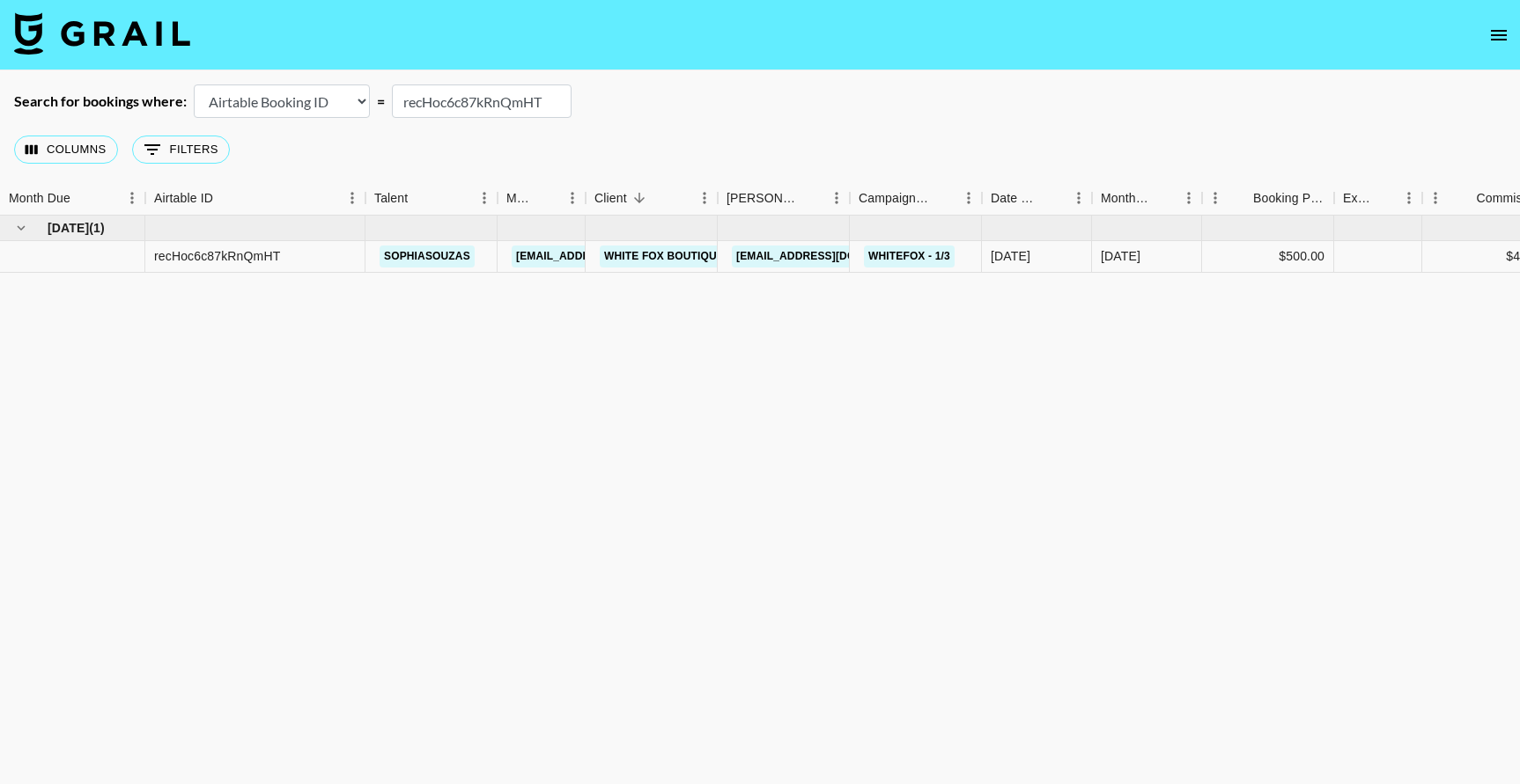
click at [381, 96] on div "Search for bookings where: Airtable Booking ID Platform Booking ID Platform Cam…" at bounding box center [760, 101] width 1520 height 33
paste input "lkwhpDhgl0h4Pc"
drag, startPoint x: 555, startPoint y: 108, endPoint x: 359, endPoint y: 104, distance: 196.0
click at [359, 104] on div "Search for bookings where: Airtable Booking ID Platform Booking ID Platform Cam…" at bounding box center [760, 101] width 1520 height 33
paste input "Hoc6c87kRnQmHT"
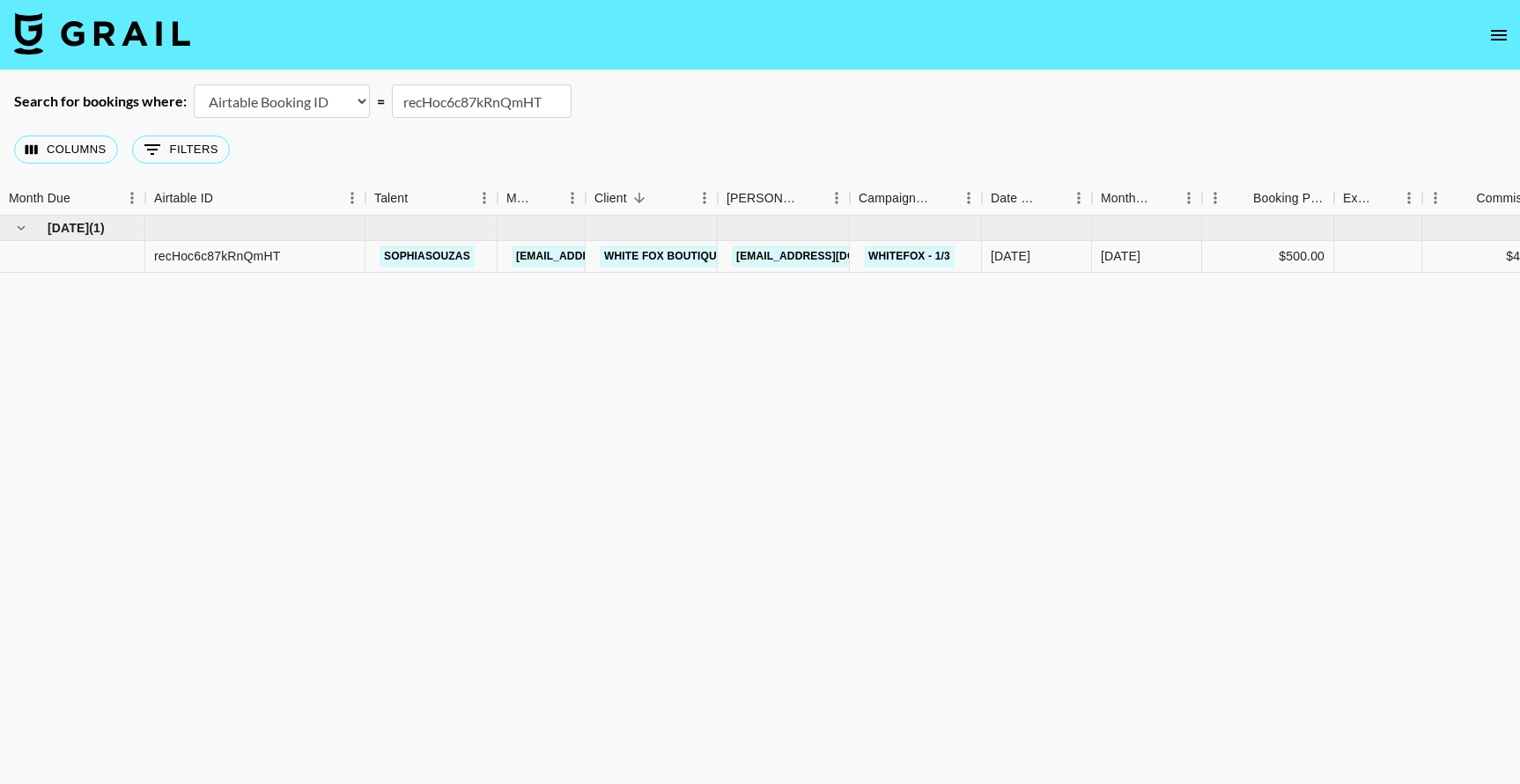
type input "recHoc6c87kRnQmHT"
